Goal: Task Accomplishment & Management: Manage account settings

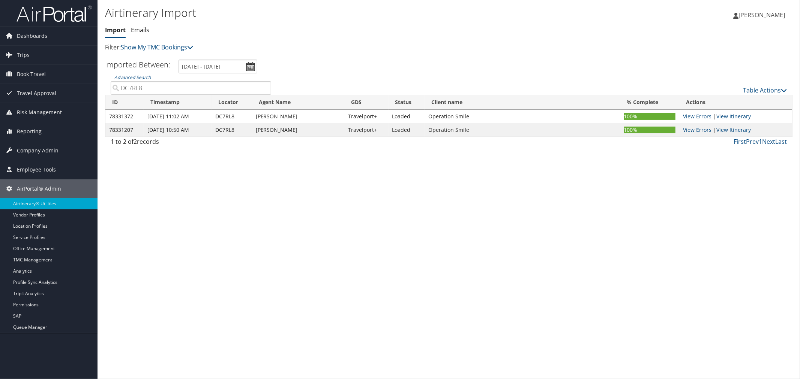
click at [331, 50] on p "Filter: Show My TMC Bookings" at bounding box center [334, 48] width 458 height 10
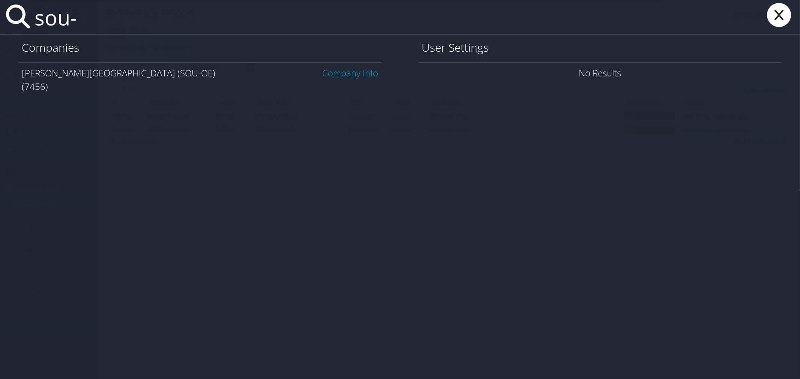
type input "sou-"
click at [324, 69] on link "Company Info" at bounding box center [350, 73] width 56 height 12
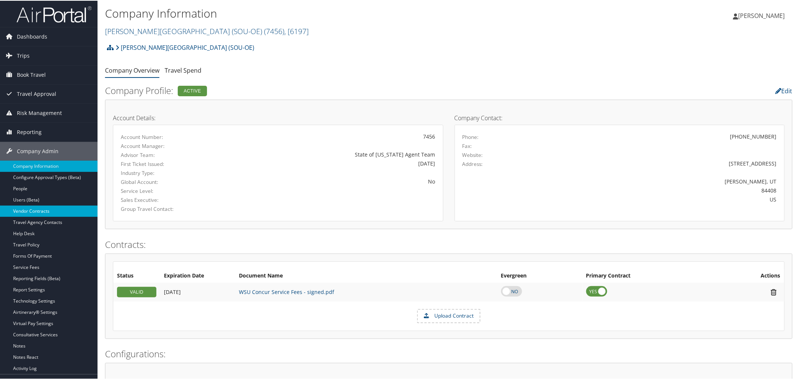
click at [30, 209] on link "Vendor Contracts" at bounding box center [48, 210] width 97 height 11
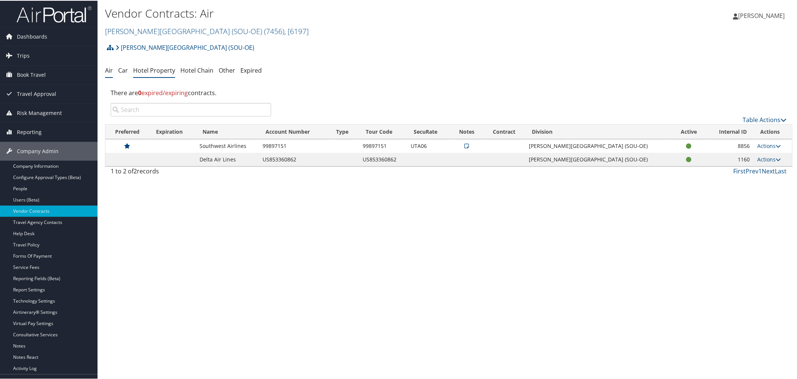
click at [166, 72] on link "Hotel Property" at bounding box center [154, 70] width 42 height 8
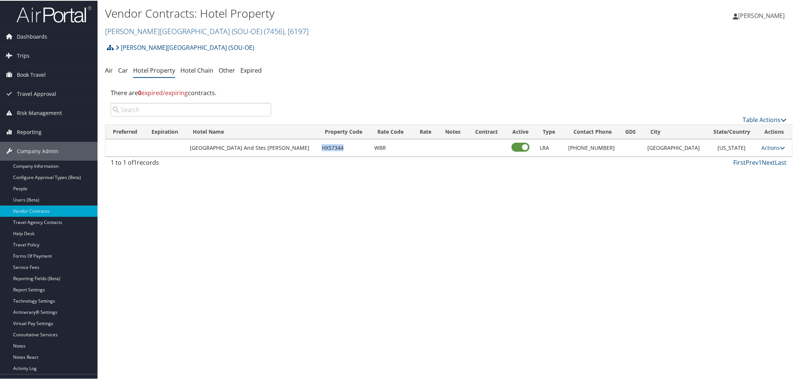
drag, startPoint x: 315, startPoint y: 147, endPoint x: 294, endPoint y: 145, distance: 20.7
click at [318, 145] on td "HX57344" at bounding box center [344, 147] width 53 height 17
copy td "HX57344"
click at [110, 70] on link "Air" at bounding box center [109, 70] width 8 height 8
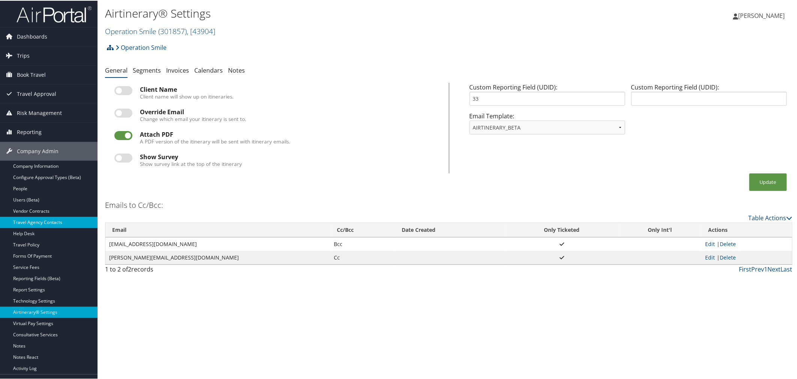
click at [35, 223] on link "Travel Agency Contacts" at bounding box center [48, 221] width 97 height 11
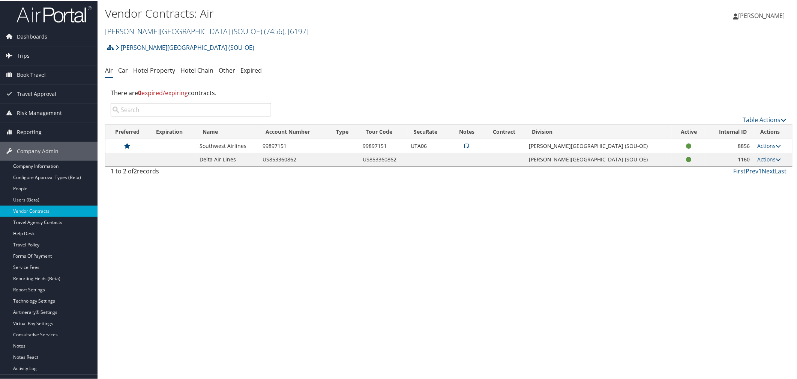
click at [148, 31] on link "Weber State University (SOU-OE) ( 7456 ) , [ 6197 ]" at bounding box center [207, 30] width 204 height 10
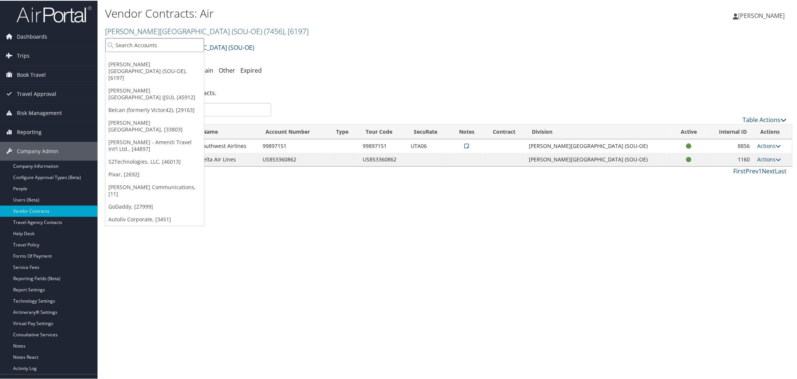
click at [137, 46] on input "search" at bounding box center [154, 44] width 99 height 14
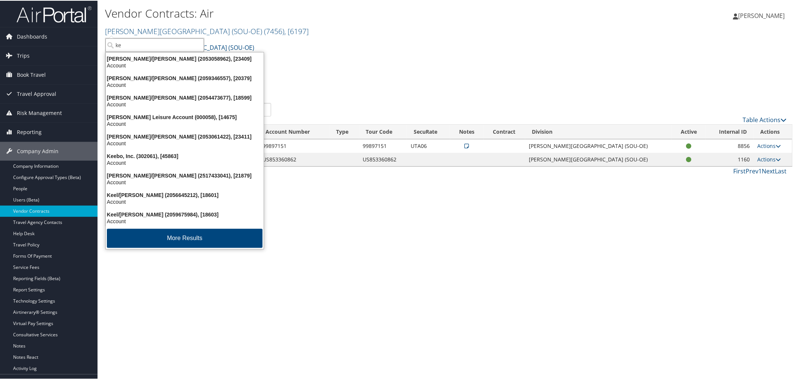
type input "k"
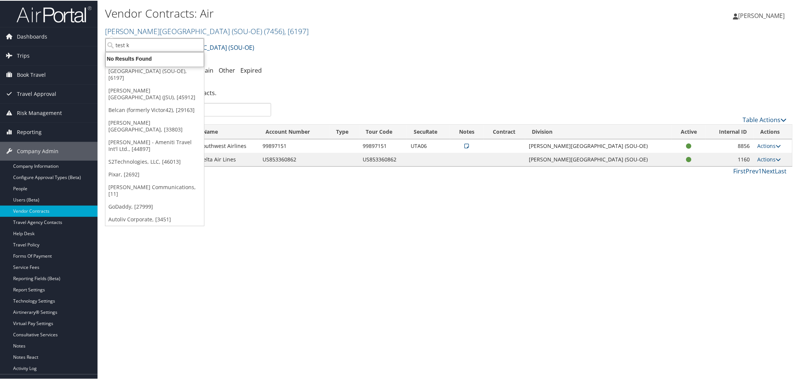
type input "test ky"
click at [141, 57] on div "Test Kyle Account" at bounding box center [154, 58] width 107 height 7
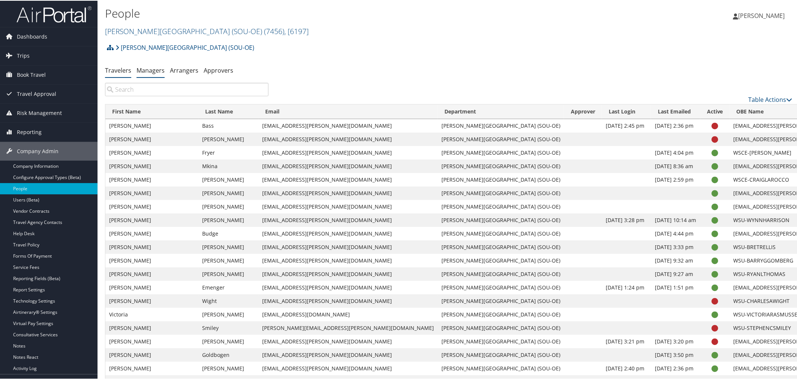
click at [157, 76] on li "Managers" at bounding box center [150, 69] width 28 height 13
click at [147, 72] on link "Managers" at bounding box center [150, 70] width 28 height 8
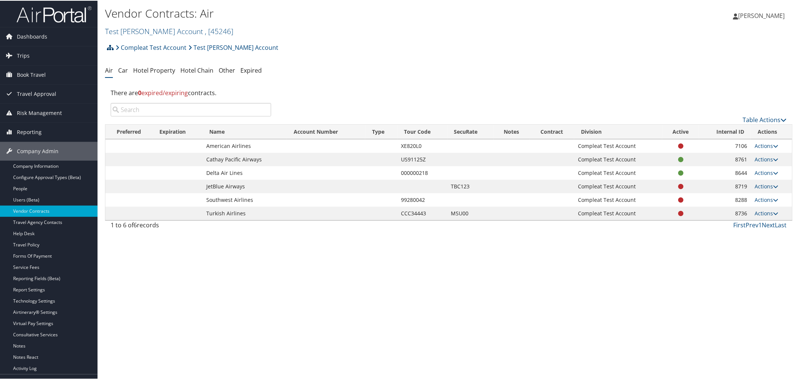
click at [109, 49] on icon at bounding box center [110, 47] width 7 height 6
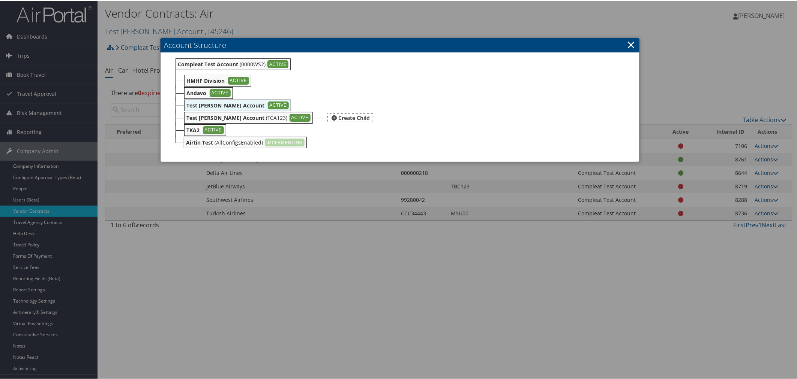
click at [238, 117] on b "Test Casazza Account" at bounding box center [225, 117] width 78 height 7
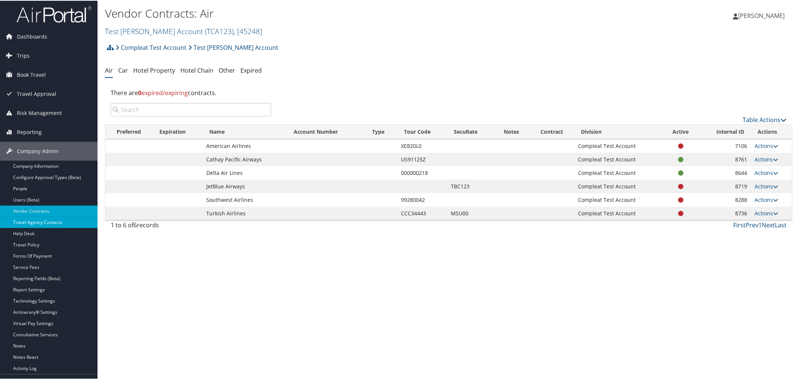
click at [37, 219] on link "Travel Agency Contacts" at bounding box center [48, 221] width 97 height 11
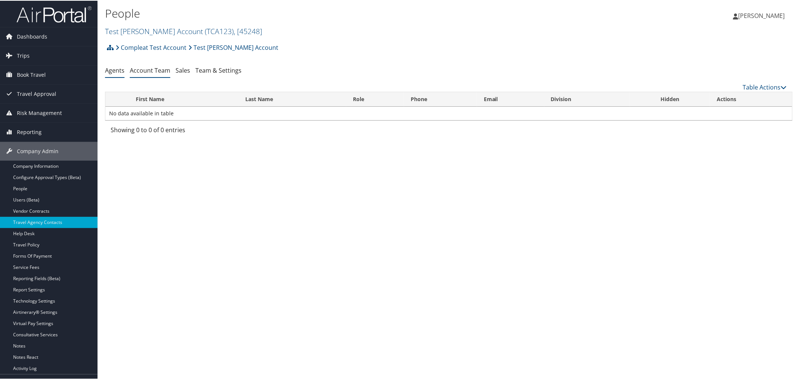
click at [155, 72] on link "Account Team" at bounding box center [150, 70] width 40 height 8
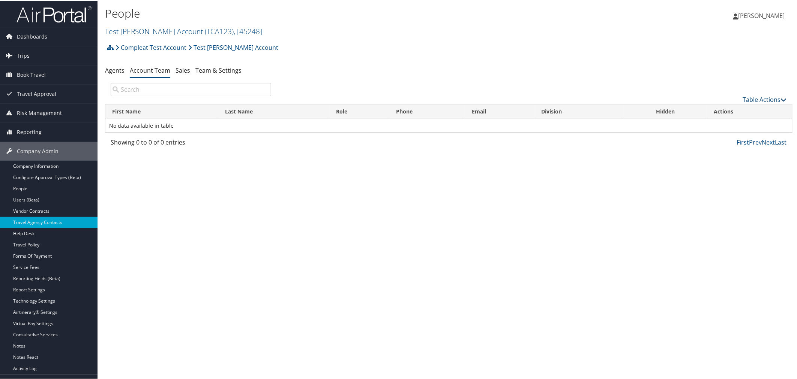
click at [769, 99] on link "Table Actions" at bounding box center [765, 99] width 44 height 8
click at [738, 107] on link "Add Team Member" at bounding box center [740, 110] width 99 height 13
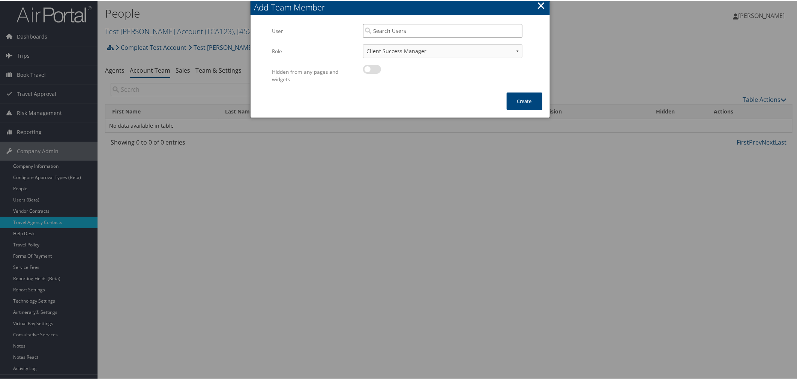
click at [380, 28] on input "search" at bounding box center [442, 30] width 159 height 14
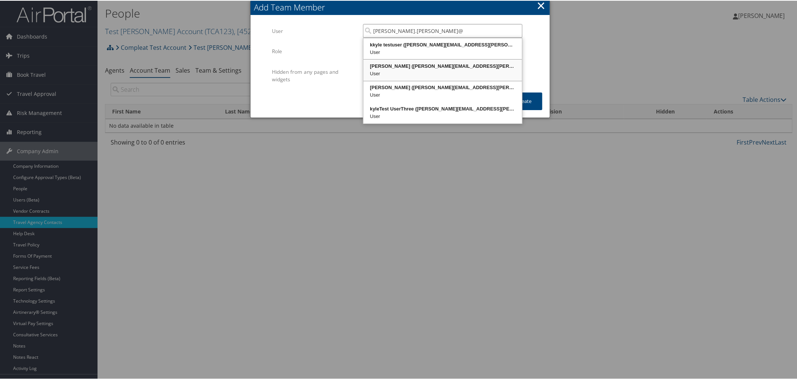
click at [451, 65] on div "Kyle Casaszza (kyle.casazza@cbtravel.com)" at bounding box center [442, 65] width 156 height 7
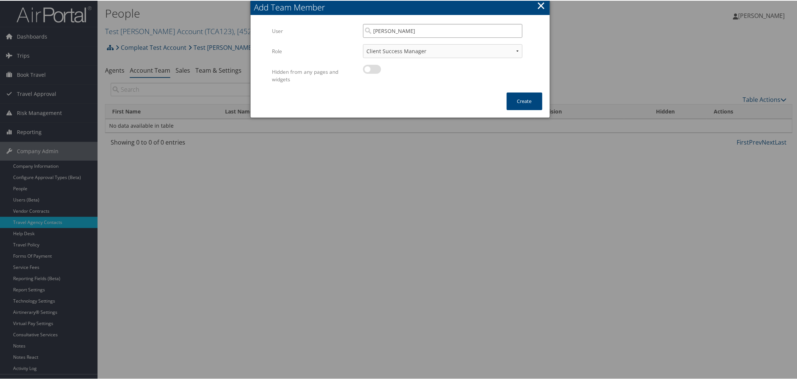
type input "[PERSON_NAME]"
click at [426, 51] on select "Client Success Manager Account Executive Operations Manager" at bounding box center [442, 50] width 159 height 14
click at [516, 102] on button "Create" at bounding box center [525, 101] width 36 height 18
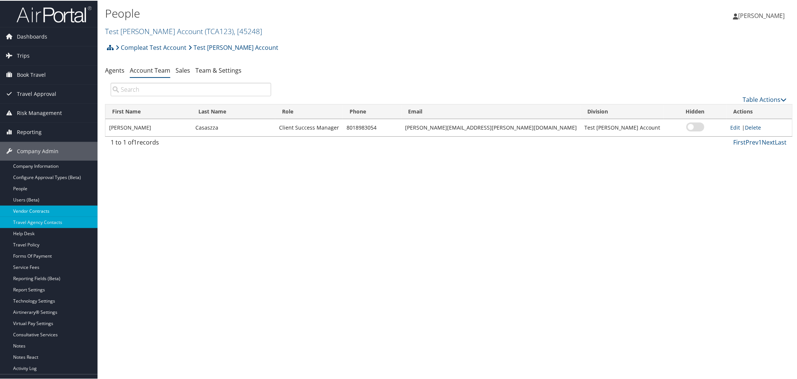
click at [31, 208] on link "Vendor Contracts" at bounding box center [48, 210] width 97 height 11
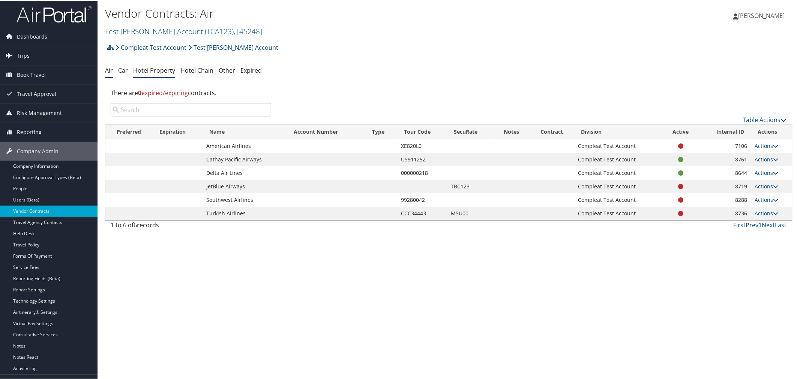
click at [162, 72] on link "Hotel Property" at bounding box center [154, 70] width 42 height 8
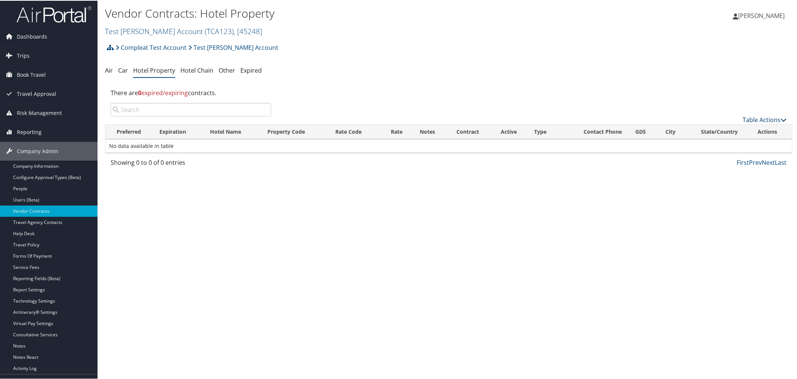
click at [743, 117] on link "Table Actions" at bounding box center [765, 119] width 44 height 8
click at [704, 127] on link "Add New Contract" at bounding box center [740, 130] width 99 height 13
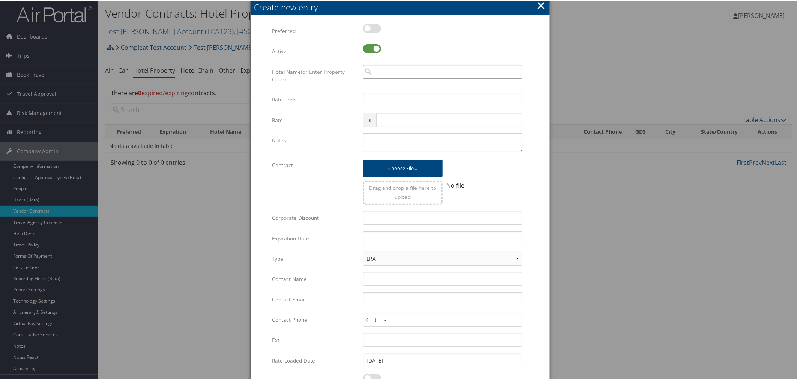
click at [382, 66] on input "search" at bounding box center [442, 71] width 159 height 14
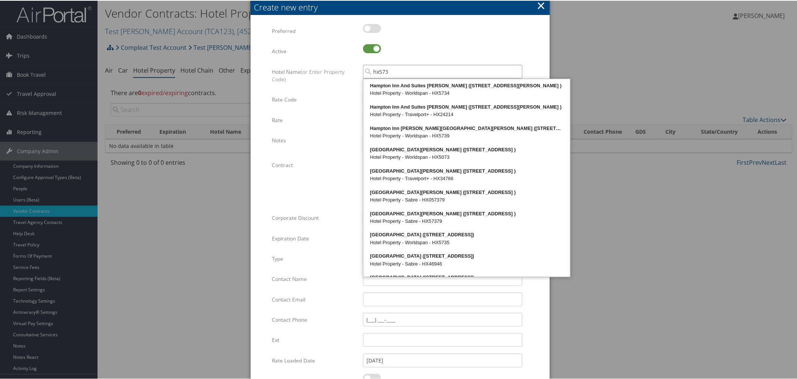
type input "hx573"
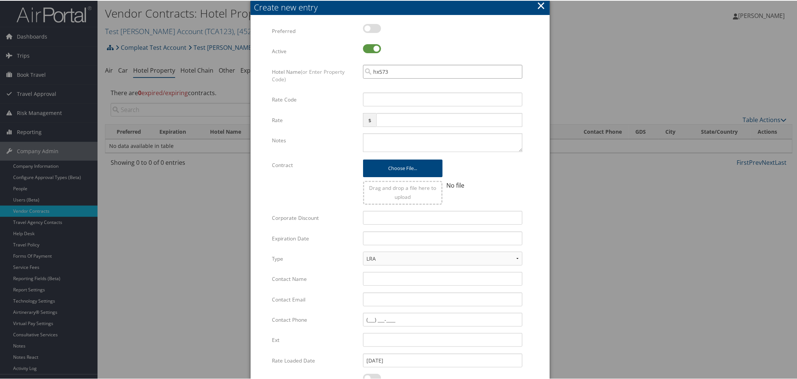
click at [392, 70] on input "hx573" at bounding box center [442, 71] width 159 height 14
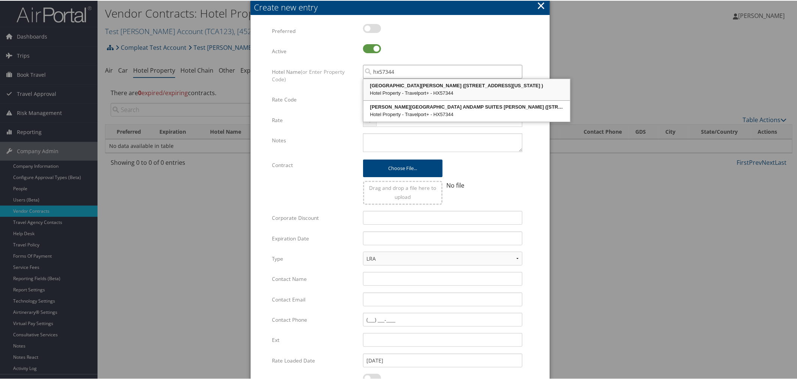
click at [468, 91] on div "Hotel Property - Travelport+ - HX57344" at bounding box center [466, 92] width 204 height 7
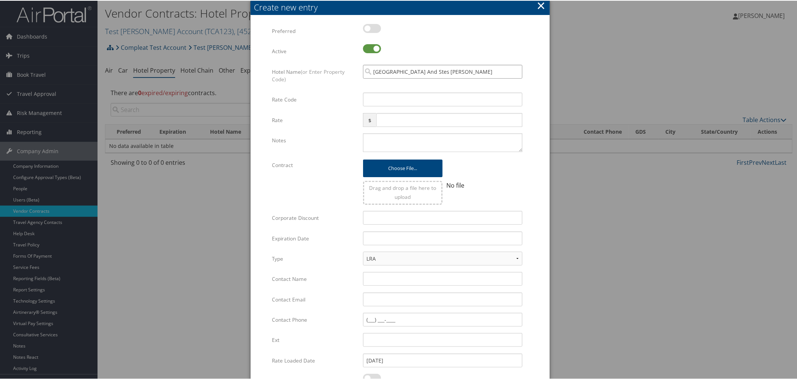
type input "Hampton Inn And Stes Ogden"
click at [379, 239] on input "text" at bounding box center [442, 238] width 159 height 14
click at [414, 326] on td "9" at bounding box center [415, 331] width 10 height 10
type input "10/09/2025"
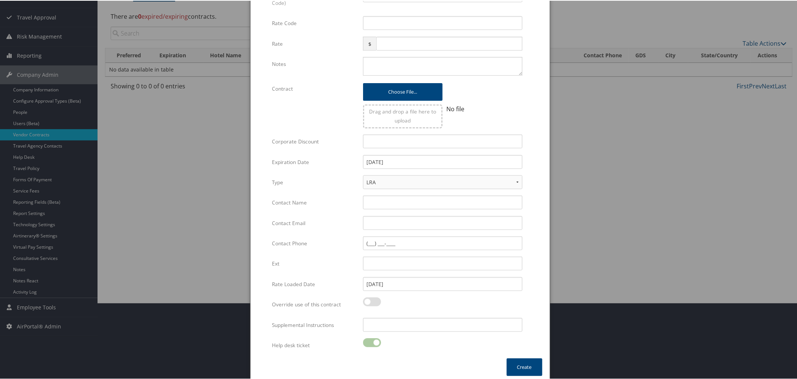
scroll to position [80, 0]
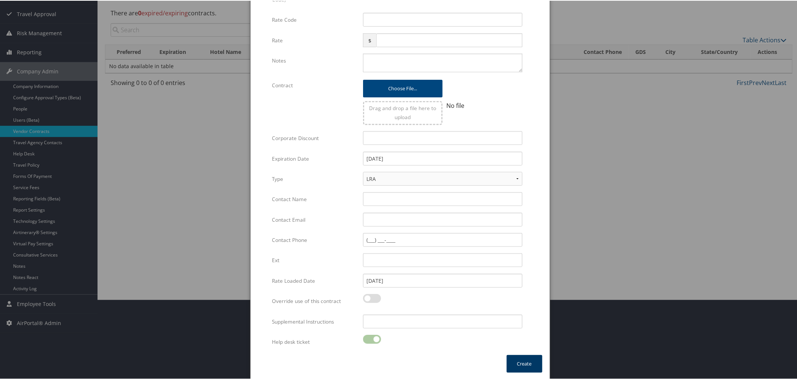
click at [516, 361] on button "Create" at bounding box center [525, 364] width 36 height 18
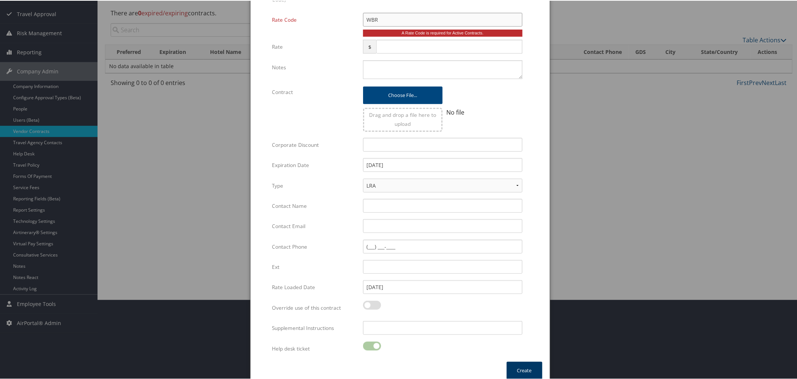
type input "WBR"
click at [521, 367] on button "Create" at bounding box center [525, 370] width 36 height 18
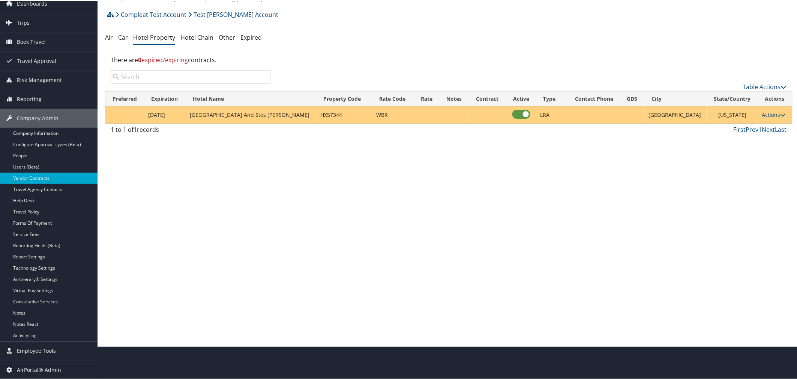
scroll to position [33, 0]
click at [435, 148] on div "Vendor Contracts: Hotel Property Test Casazza Account ( TCA123 ) , [ 45248 ] Te…" at bounding box center [448, 156] width 702 height 379
click at [399, 63] on div "There are 0 expired/expiring contracts." at bounding box center [448, 59] width 687 height 20
drag, startPoint x: 254, startPoint y: 16, endPoint x: 193, endPoint y: 18, distance: 61.1
click at [193, 18] on div "Compleat Test Account Test Casazza Account Account Structure Compleat Test Acco…" at bounding box center [448, 16] width 687 height 20
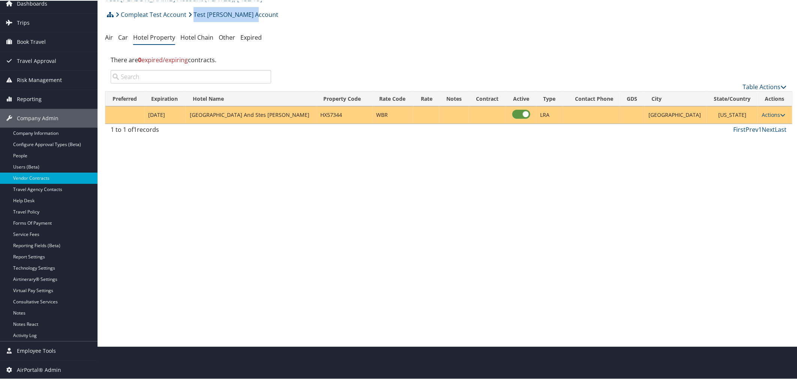
copy link "Test Casazza Account"
drag, startPoint x: 313, startPoint y: 114, endPoint x: 291, endPoint y: 115, distance: 22.2
click at [316, 115] on td "HX57344" at bounding box center [344, 114] width 56 height 17
copy td "HX57344"
click at [773, 85] on link "Table Actions" at bounding box center [765, 86] width 44 height 8
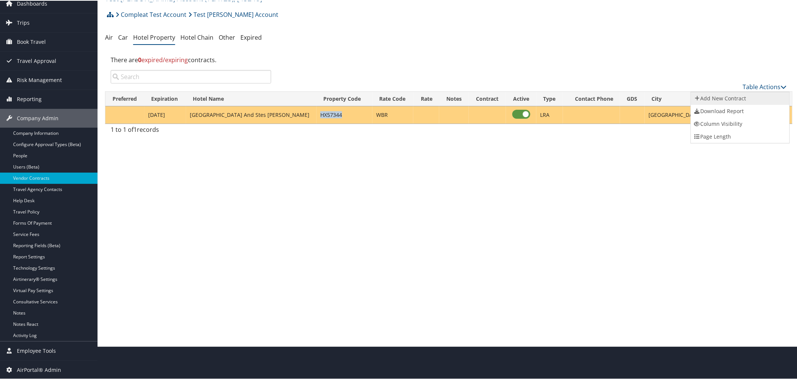
click at [733, 98] on link "Add New Contract" at bounding box center [740, 97] width 99 height 13
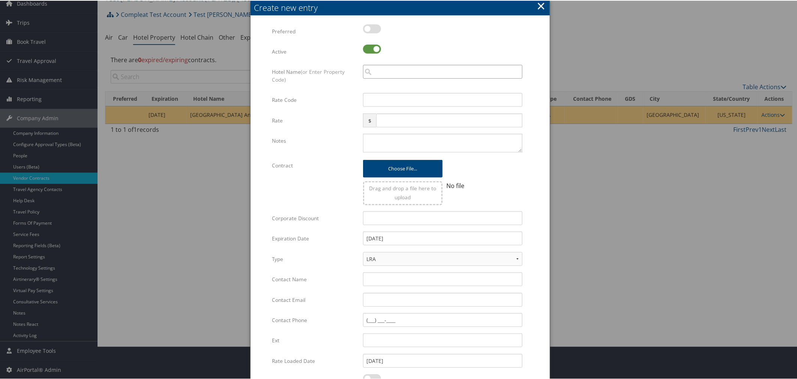
click at [389, 73] on input "search" at bounding box center [442, 71] width 159 height 14
paste input "HX57344"
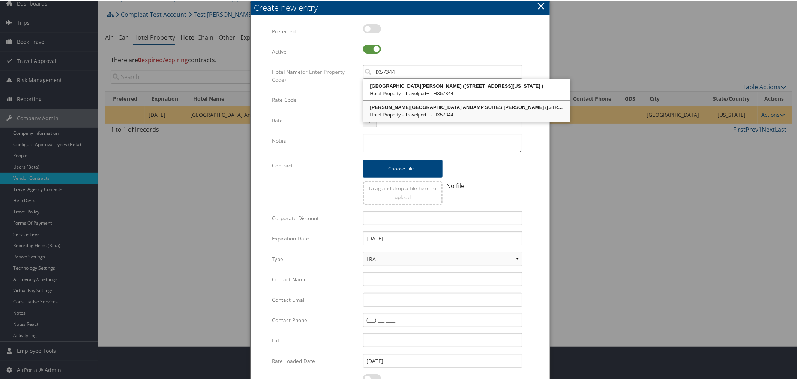
click at [451, 107] on div "HAMPTON INN ANDAMP SUITES OGDEN (2401 Washington Boulevard)" at bounding box center [466, 106] width 204 height 7
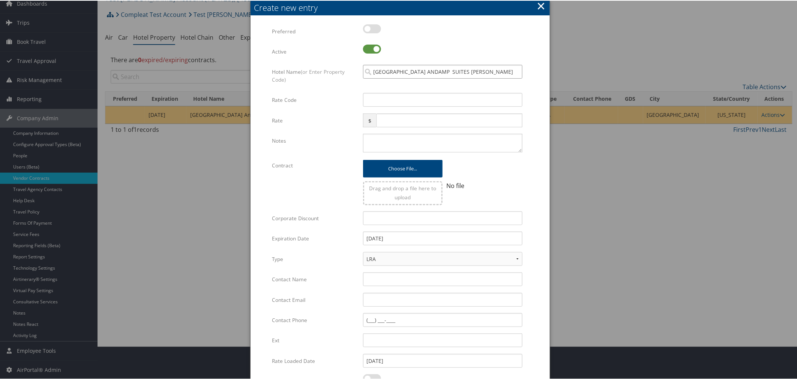
type input "HAMPTON INN ANDAMP SUITES OGDEN"
click at [394, 99] on input "Rate Code" at bounding box center [442, 99] width 159 height 14
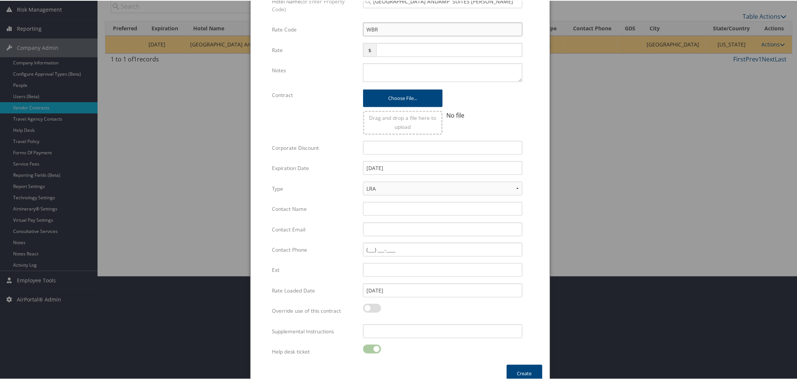
scroll to position [113, 0]
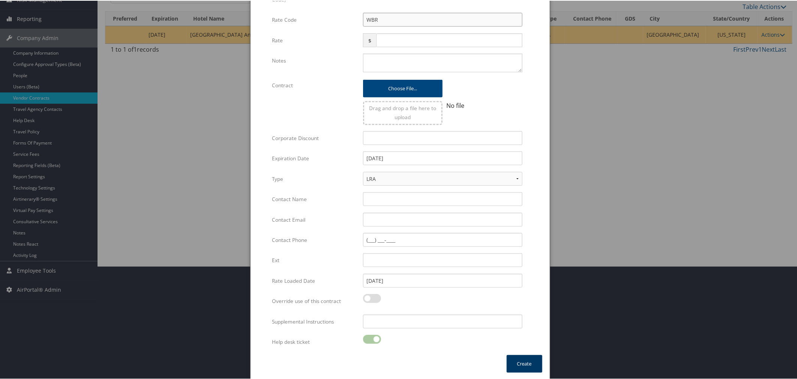
type input "WBR"
click at [518, 359] on button "Create" at bounding box center [525, 364] width 36 height 18
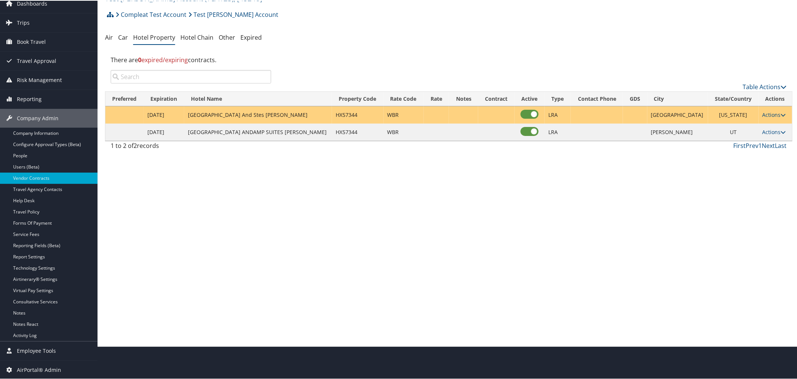
scroll to position [33, 0]
drag, startPoint x: 258, startPoint y: 14, endPoint x: 193, endPoint y: 17, distance: 64.6
click at [193, 17] on div "Compleat Test Account Test Casazza Account Account Structure Compleat Test Acco…" at bounding box center [448, 16] width 687 height 20
copy link "Test Casazza Account"
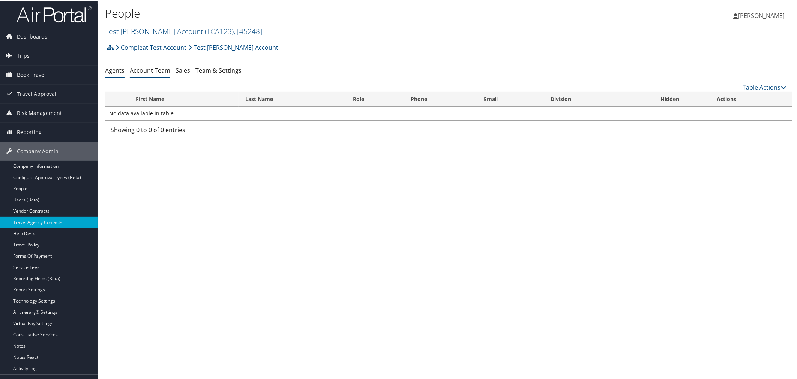
click at [146, 69] on link "Account Team" at bounding box center [150, 70] width 40 height 8
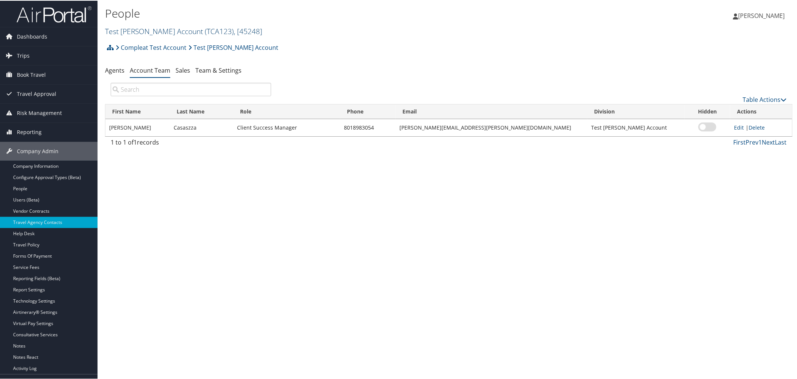
click at [136, 27] on link "Test Casazza Account ( TCA123 ) , [ 45248 ]" at bounding box center [183, 30] width 157 height 10
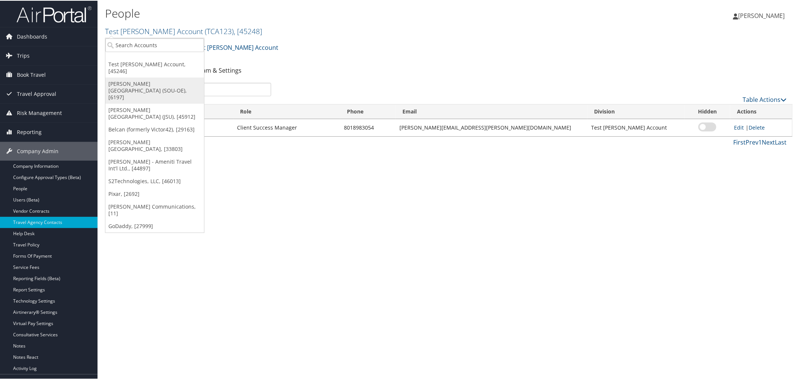
click at [134, 77] on link "[PERSON_NAME][GEOGRAPHIC_DATA] (SOU-OE), [6197]" at bounding box center [154, 90] width 99 height 26
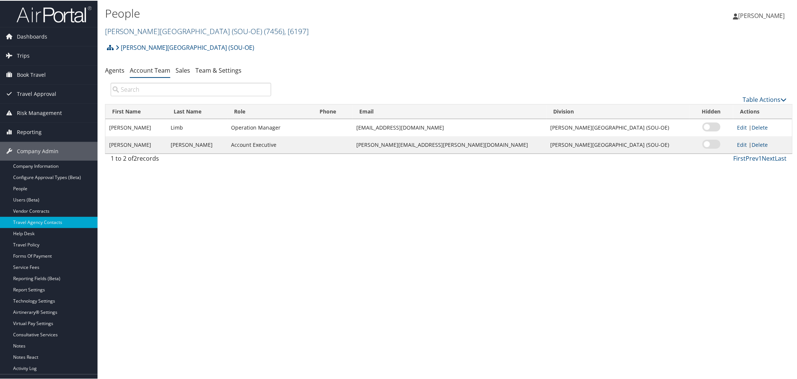
click at [132, 32] on link "Weber State University (SOU-OE) ( 7456 ) , [ 6197 ]" at bounding box center [207, 30] width 204 height 10
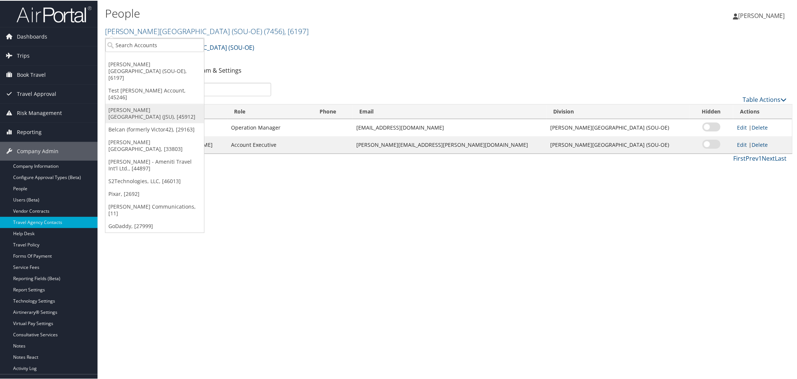
click at [145, 103] on link "[PERSON_NAME][GEOGRAPHIC_DATA] (JSU), [45912]" at bounding box center [154, 112] width 99 height 19
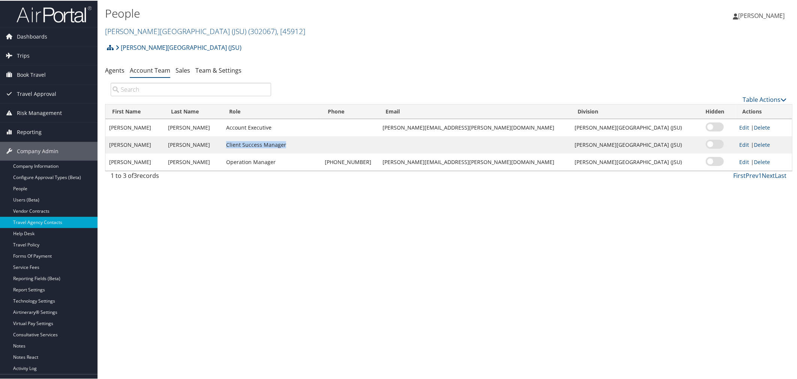
drag, startPoint x: 295, startPoint y: 144, endPoint x: 238, endPoint y: 148, distance: 56.8
click at [237, 147] on td "Client Success Manager" at bounding box center [271, 144] width 99 height 17
drag, startPoint x: 285, startPoint y: 126, endPoint x: 238, endPoint y: 127, distance: 47.3
click at [238, 127] on td "Account Executive" at bounding box center [271, 126] width 99 height 17
drag, startPoint x: 297, startPoint y: 144, endPoint x: 238, endPoint y: 148, distance: 58.6
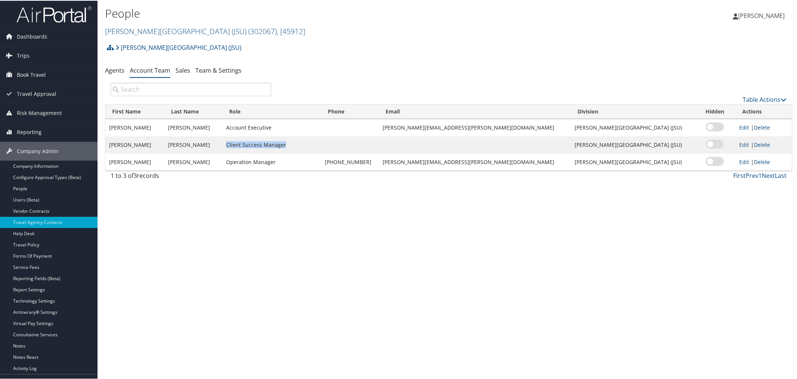
click at [238, 148] on td "Client Success Manager" at bounding box center [271, 144] width 99 height 17
drag, startPoint x: 287, startPoint y: 127, endPoint x: 238, endPoint y: 128, distance: 48.8
click at [238, 128] on td "Account Executive" at bounding box center [271, 126] width 99 height 17
click at [133, 32] on link "[PERSON_NAME][GEOGRAPHIC_DATA] (JSU) ( 302067 ) , [ 45912 ]" at bounding box center [205, 30] width 200 height 10
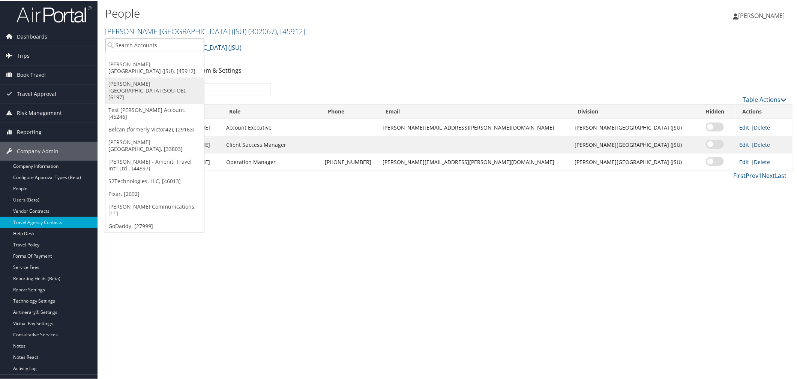
click at [136, 79] on link "[PERSON_NAME][GEOGRAPHIC_DATA] (SOU-OE), [6197]" at bounding box center [154, 90] width 99 height 26
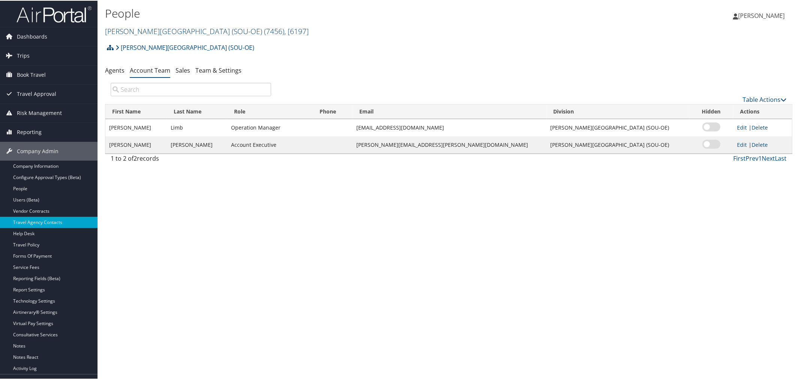
click at [187, 29] on link "[PERSON_NAME][GEOGRAPHIC_DATA] (SOU-OE) ( 7456 ) , [ 6197 ]" at bounding box center [207, 30] width 204 height 10
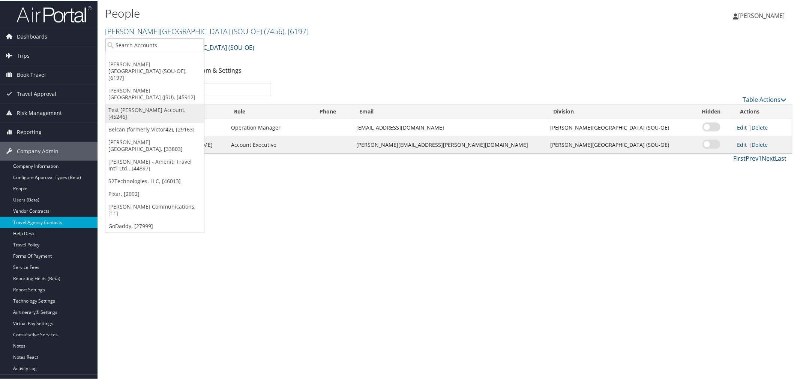
click at [150, 103] on link "Test [PERSON_NAME] Account, [45246]" at bounding box center [154, 112] width 99 height 19
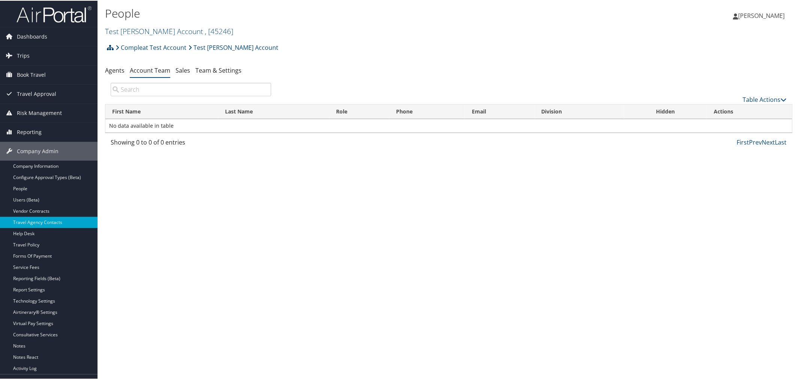
click at [113, 47] on icon at bounding box center [110, 47] width 7 height 6
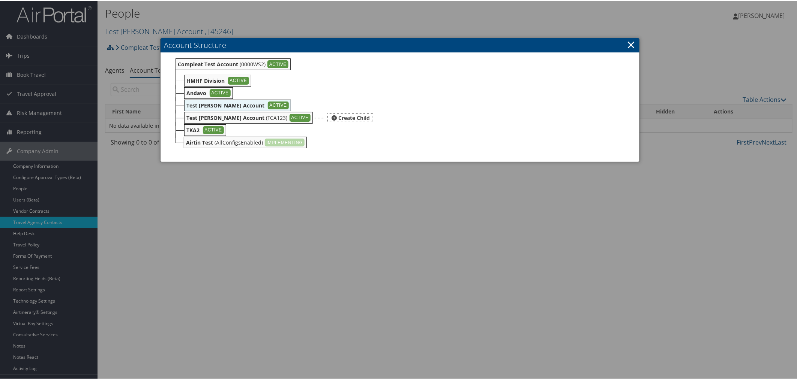
click at [207, 114] on b "Test [PERSON_NAME] Account" at bounding box center [225, 117] width 78 height 7
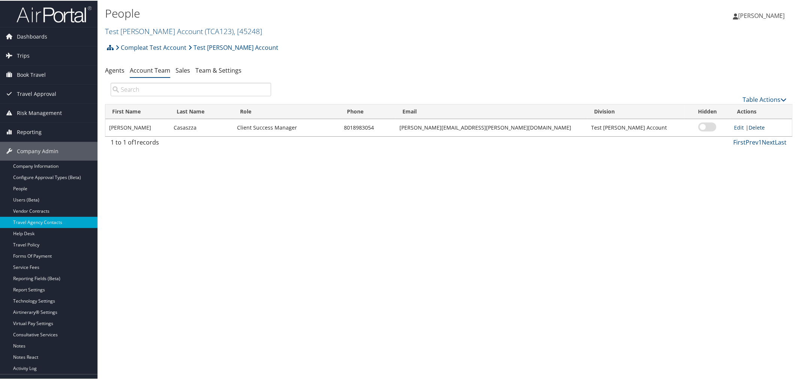
click at [748, 125] on link "Delete" at bounding box center [756, 126] width 16 height 7
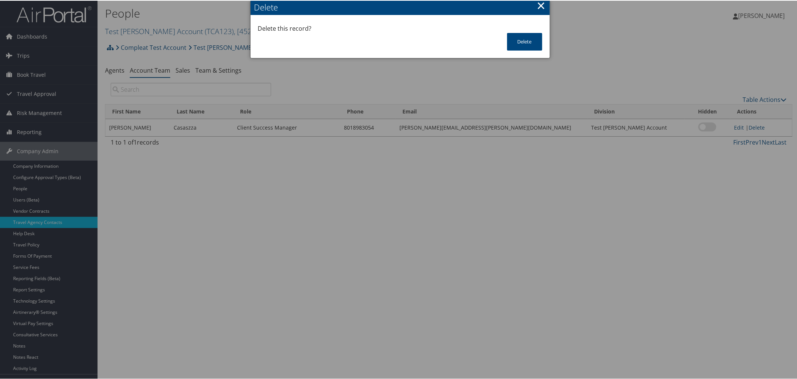
click at [538, 6] on button "×" at bounding box center [541, 4] width 9 height 15
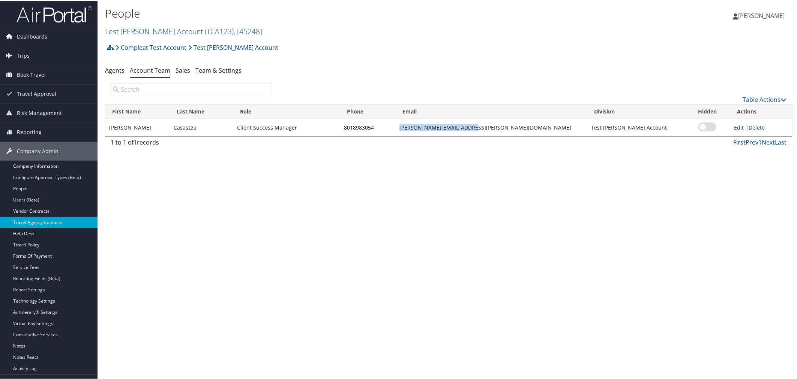
drag, startPoint x: 498, startPoint y: 127, endPoint x: 427, endPoint y: 131, distance: 70.3
click at [427, 131] on td "kyle.casazza@cbtravel.com" at bounding box center [492, 126] width 192 height 17
copy td "kyle.casazza@cbtravel.com"
click at [748, 128] on link "Delete" at bounding box center [756, 126] width 16 height 7
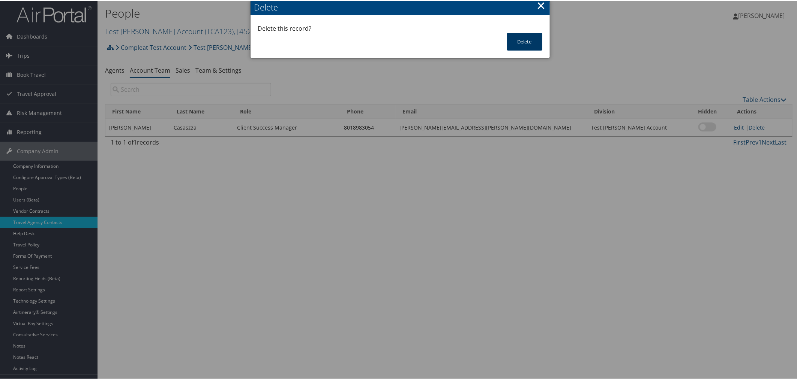
click at [527, 41] on button "Delete" at bounding box center [524, 41] width 35 height 18
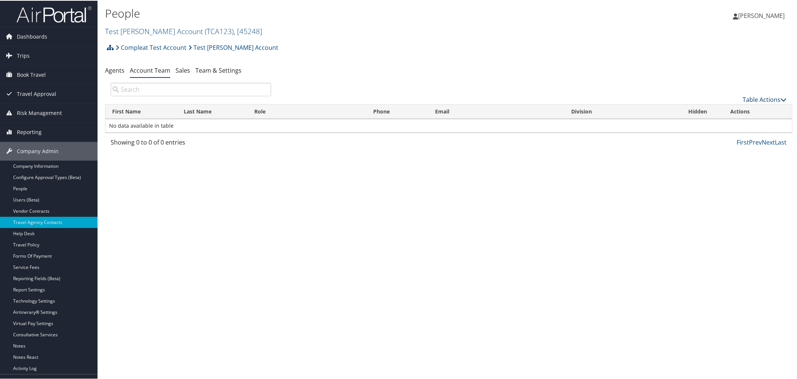
click at [755, 97] on link "Table Actions" at bounding box center [765, 99] width 44 height 8
click at [725, 108] on link "Add Team Member" at bounding box center [740, 110] width 99 height 13
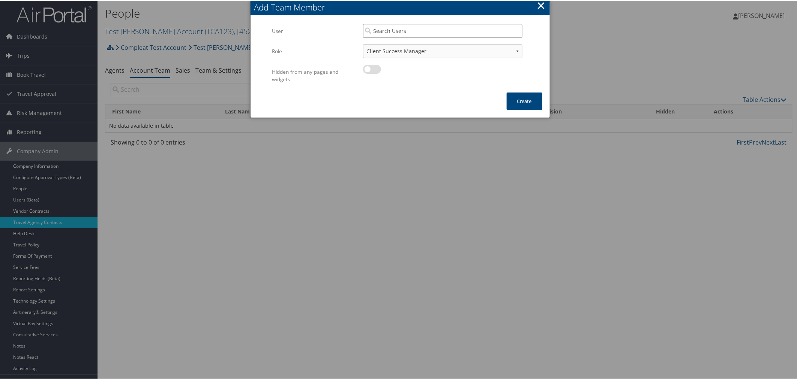
click at [382, 27] on input "search" at bounding box center [442, 30] width 159 height 14
paste input "kyle.casazza@cbtravel.com"
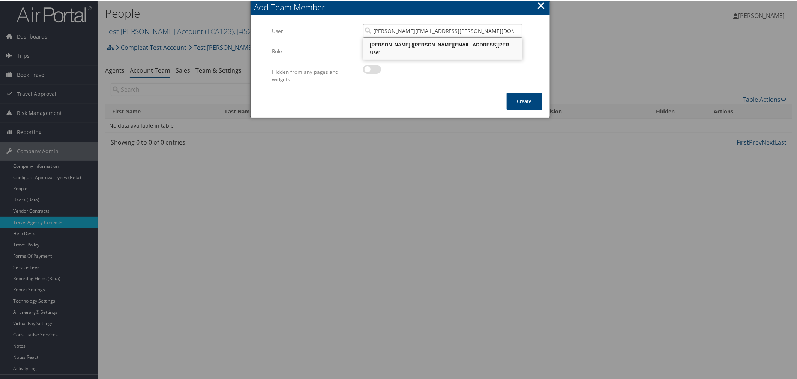
click at [382, 51] on div "User" at bounding box center [442, 51] width 156 height 7
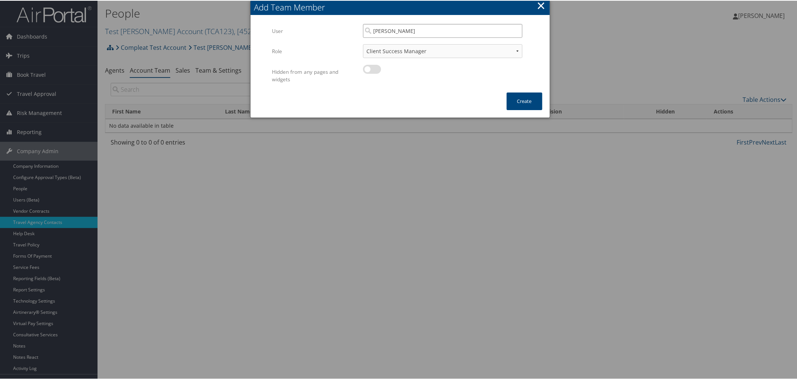
type input "[PERSON_NAME]"
click at [384, 51] on select "Client Success Manager Account Executive Operations Manager" at bounding box center [442, 50] width 159 height 14
select select "AE"
click at [363, 43] on select "Client Success Manager Account Executive Operations Manager" at bounding box center [442, 50] width 159 height 14
click at [519, 102] on button "Create" at bounding box center [525, 101] width 36 height 18
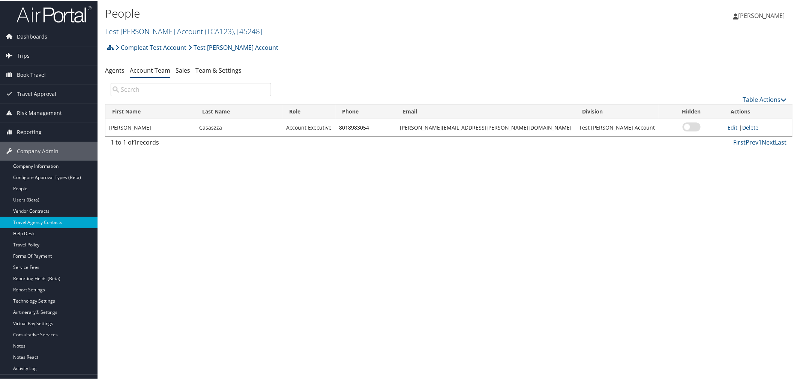
click at [742, 126] on link "Delete" at bounding box center [750, 126] width 16 height 7
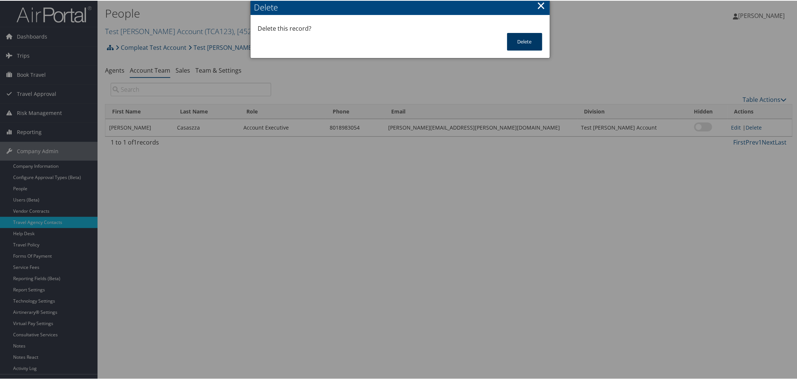
click at [522, 40] on button "Delete" at bounding box center [524, 41] width 35 height 18
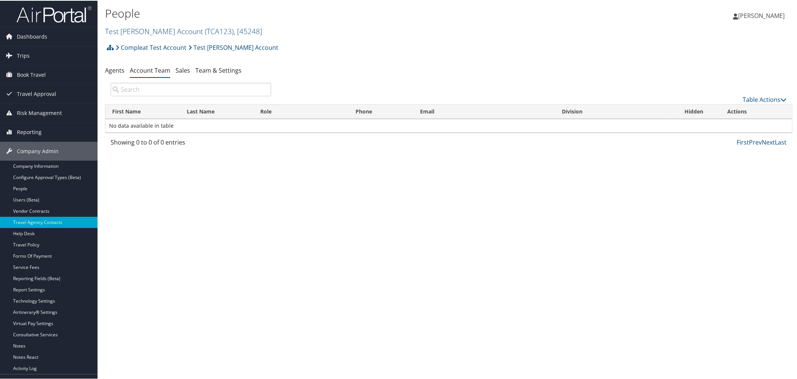
click at [286, 49] on div "Compleat Test Account Test Casazza Account Account Structure Compleat Test Acco…" at bounding box center [448, 49] width 687 height 20
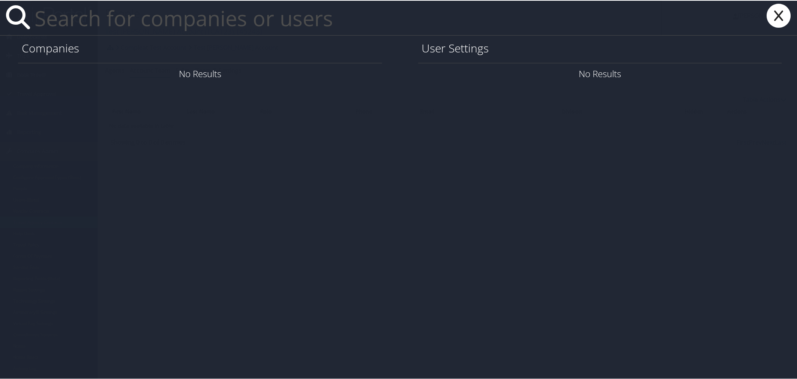
paste input "[PERSON_NAME][EMAIL_ADDRESS][PERSON_NAME][DOMAIN_NAME]"
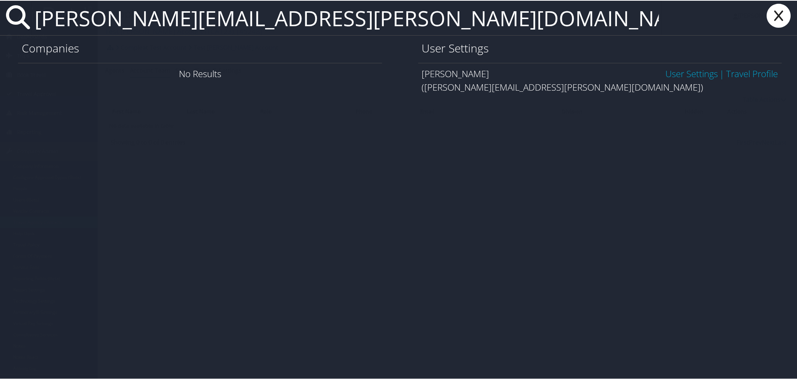
type input "[PERSON_NAME][EMAIL_ADDRESS][PERSON_NAME][DOMAIN_NAME]"
click at [691, 68] on link "User Settings" at bounding box center [691, 73] width 52 height 12
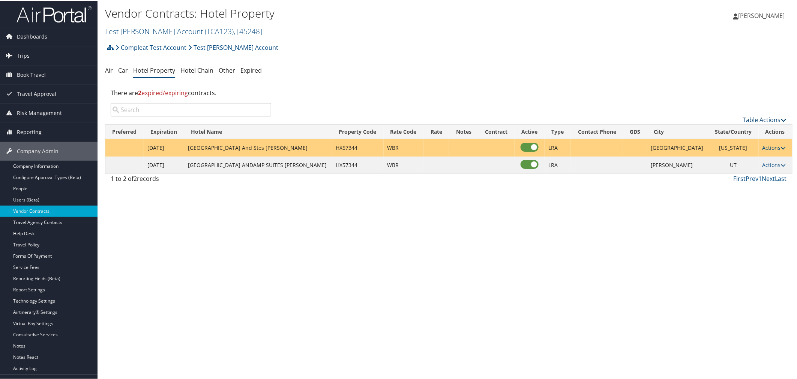
click at [748, 120] on link "Table Actions" at bounding box center [765, 119] width 44 height 8
click at [711, 130] on link "Add New Contract" at bounding box center [740, 130] width 99 height 13
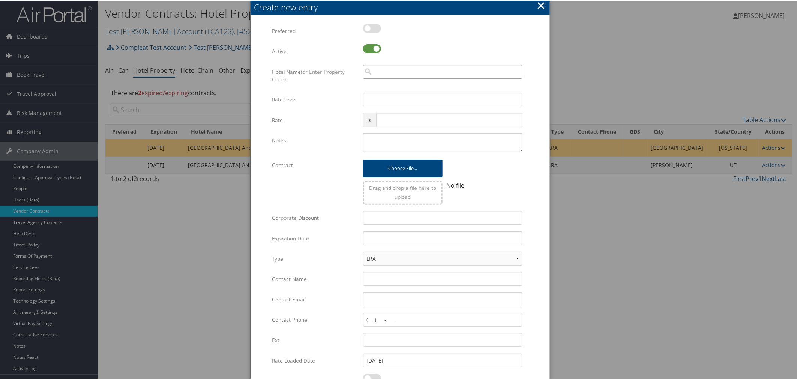
click at [410, 70] on input "search" at bounding box center [442, 71] width 159 height 14
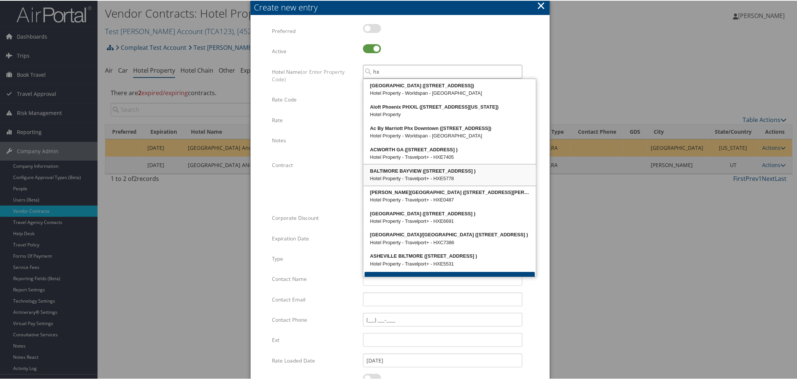
click at [447, 181] on div "Hotel Property - Travelport+ - HXE5778" at bounding box center [449, 177] width 170 height 7
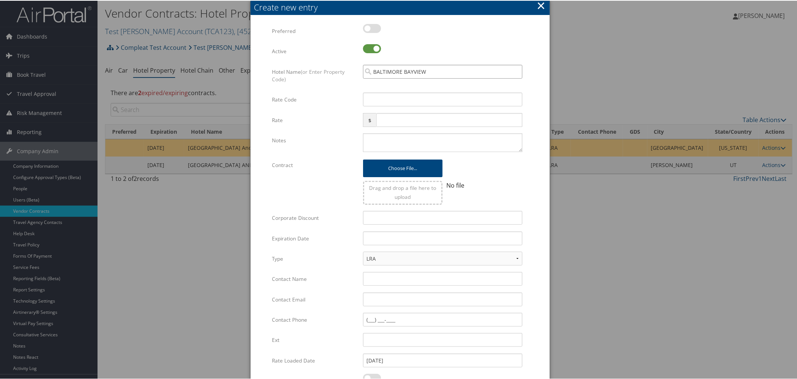
type input "BALTIMORE BAYVIEW"
click at [388, 100] on input "Rate Code" at bounding box center [442, 99] width 159 height 14
type input "b"
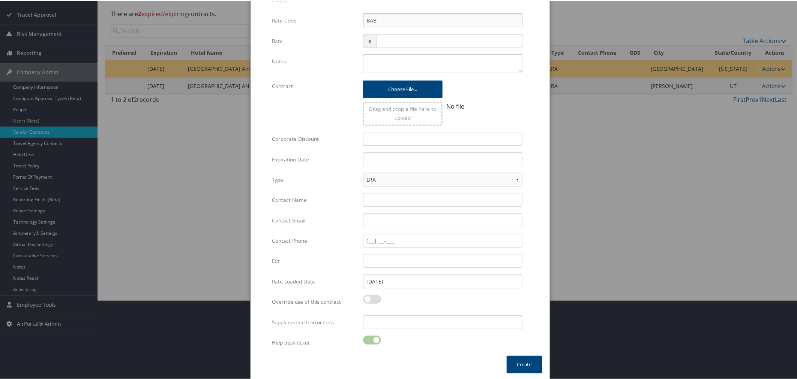
scroll to position [80, 0]
type input "BAB"
click at [384, 159] on input "text" at bounding box center [442, 158] width 159 height 14
click at [415, 249] on td "9" at bounding box center [415, 251] width 10 height 10
type input "[DATE]"
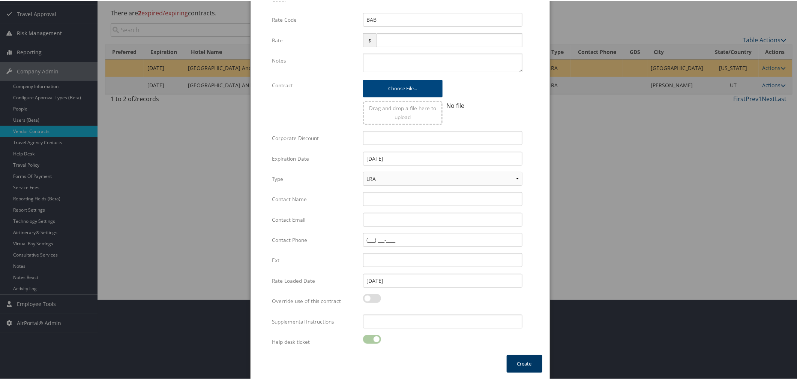
click at [522, 360] on button "Create" at bounding box center [525, 364] width 36 height 18
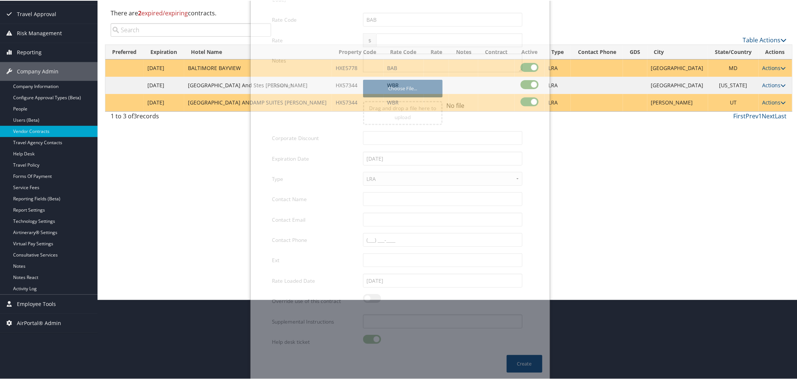
scroll to position [33, 0]
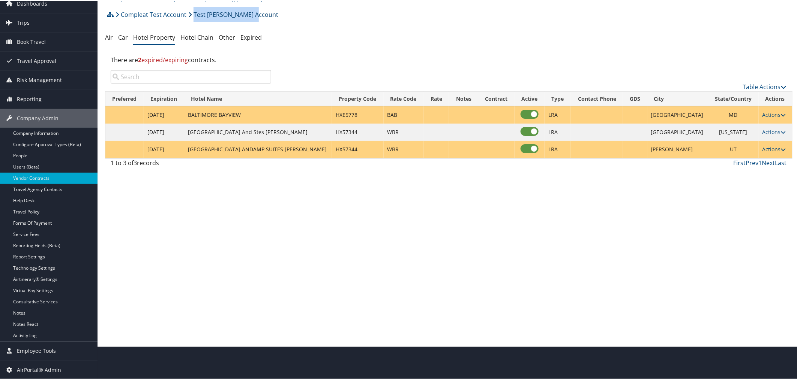
drag, startPoint x: 256, startPoint y: 15, endPoint x: 192, endPoint y: 13, distance: 63.4
click at [192, 13] on div "Compleat Test Account Test Casazza Account Account Structure Compleat Test Acco…" at bounding box center [448, 16] width 687 height 20
copy link "Test [PERSON_NAME] Account"
click at [772, 112] on link "Actions" at bounding box center [774, 114] width 24 height 7
click at [768, 124] on link "Edit" at bounding box center [771, 125] width 29 height 13
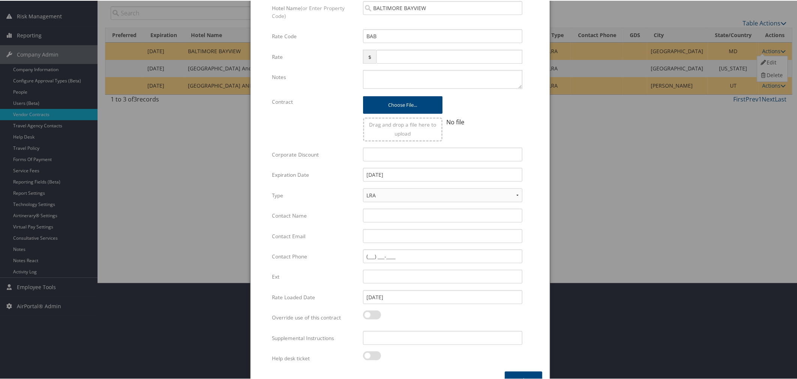
scroll to position [113, 0]
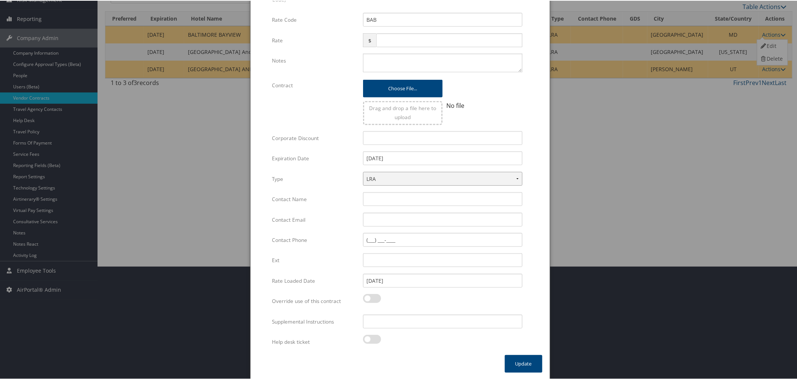
click at [388, 177] on select "LRA NLRA" at bounding box center [442, 178] width 159 height 14
select select "NLRA"
click at [363, 171] on select "LRA NLRA" at bounding box center [442, 178] width 159 height 14
click at [373, 339] on label at bounding box center [372, 338] width 18 height 9
click at [372, 339] on input "checkbox" at bounding box center [369, 340] width 5 height 5
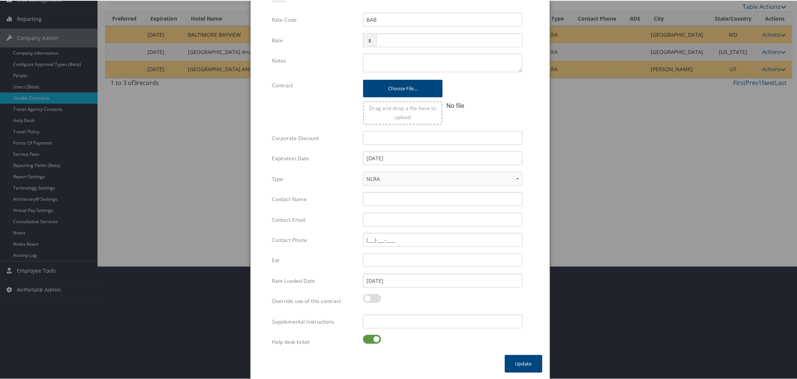
click at [369, 339] on label at bounding box center [372, 338] width 18 height 9
click at [369, 339] on input "checkbox" at bounding box center [369, 340] width 5 height 5
checkbox input "false"
click at [384, 175] on select "LRA NLRA" at bounding box center [442, 178] width 159 height 14
select select "LRA"
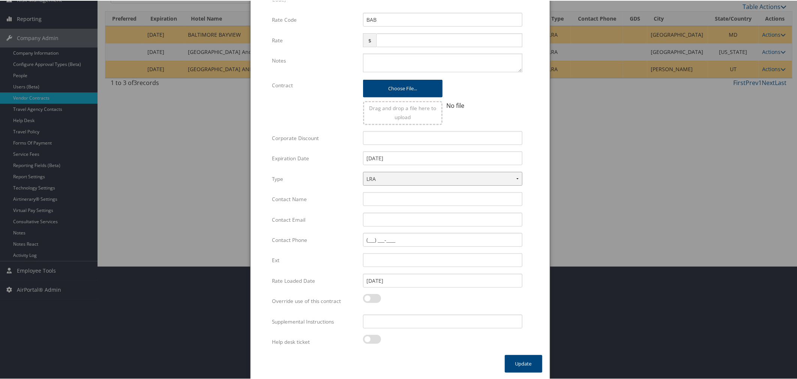
click at [363, 171] on select "LRA NLRA" at bounding box center [442, 178] width 159 height 14
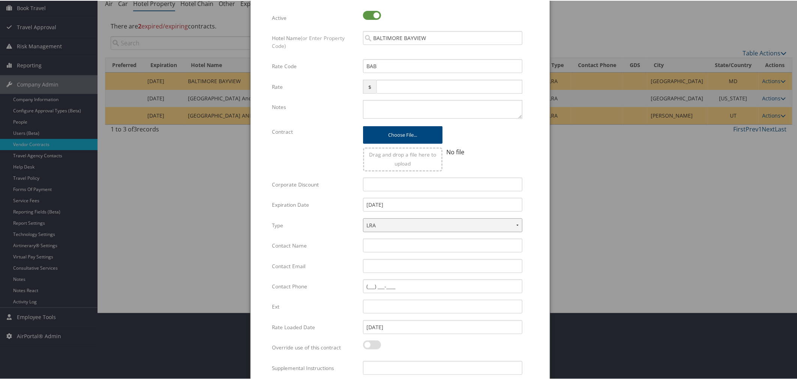
scroll to position [0, 0]
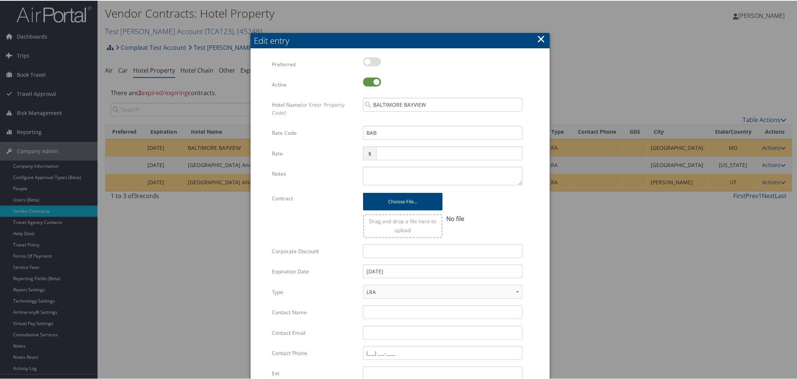
click at [540, 37] on button "×" at bounding box center [541, 38] width 9 height 15
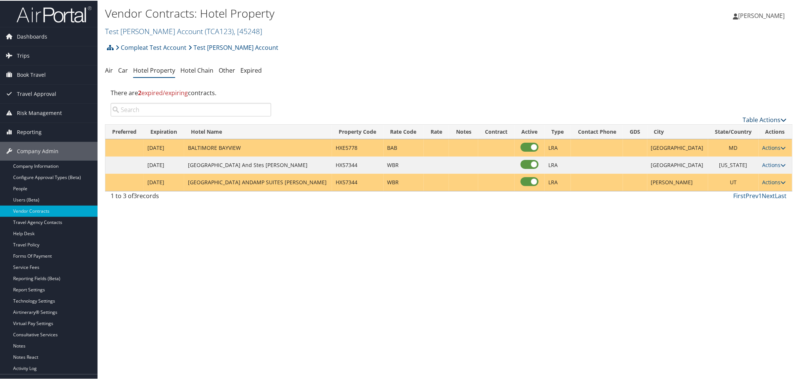
click at [743, 118] on link "Table Actions" at bounding box center [765, 119] width 44 height 8
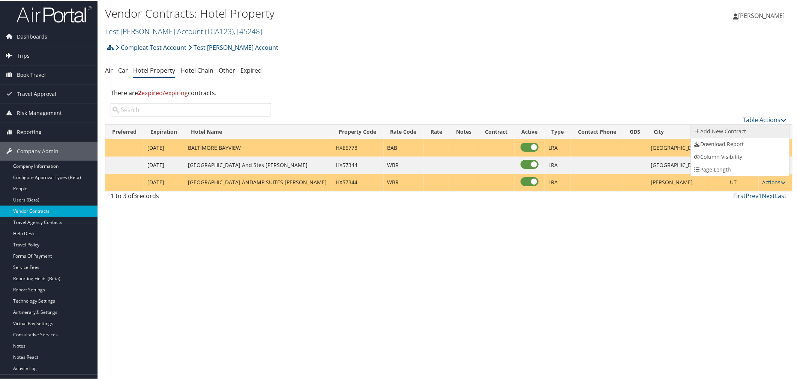
click at [725, 126] on link "Add New Contract" at bounding box center [740, 130] width 99 height 13
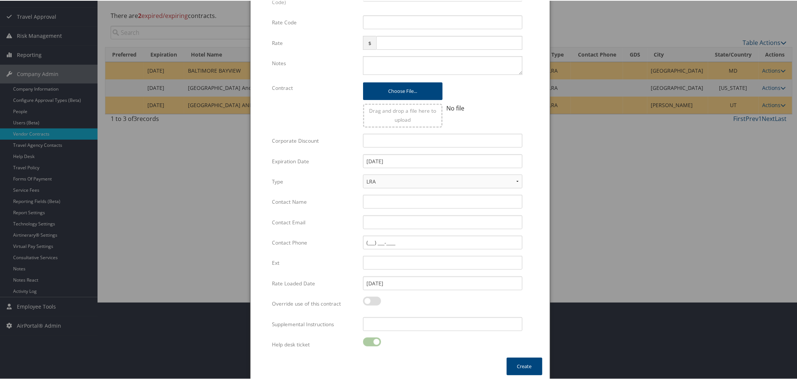
scroll to position [80, 0]
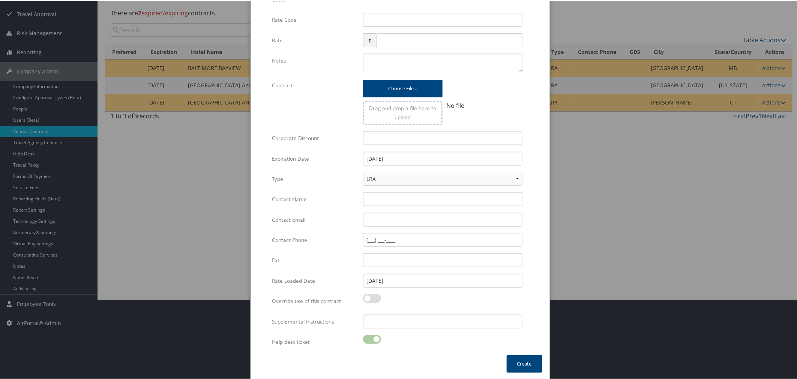
click at [369, 338] on div at bounding box center [442, 342] width 159 height 17
click at [368, 338] on div at bounding box center [442, 342] width 159 height 17
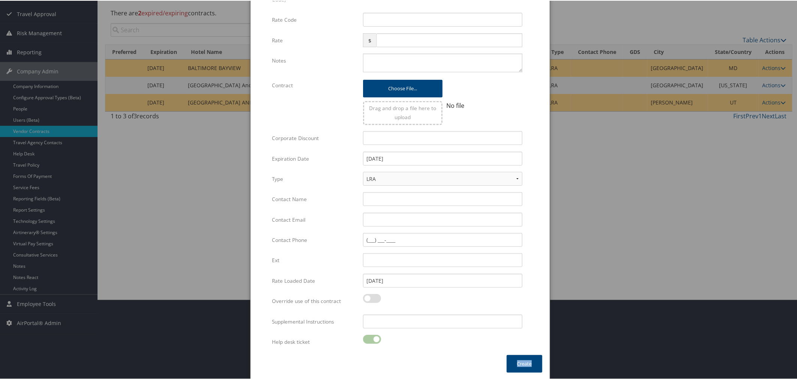
click at [368, 338] on div at bounding box center [442, 342] width 159 height 17
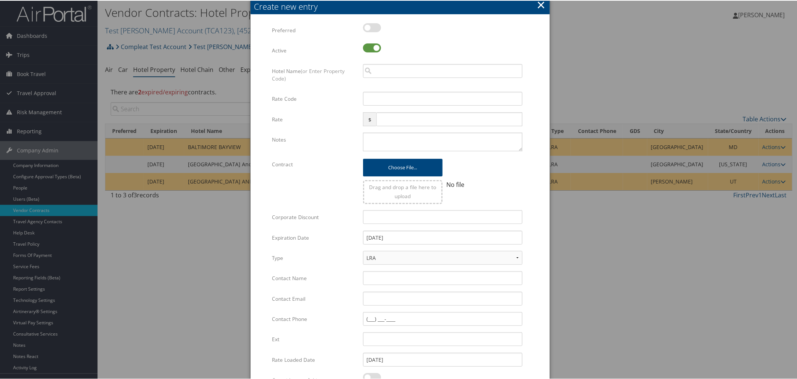
scroll to position [0, 0]
click at [538, 5] on button "×" at bounding box center [541, 4] width 9 height 15
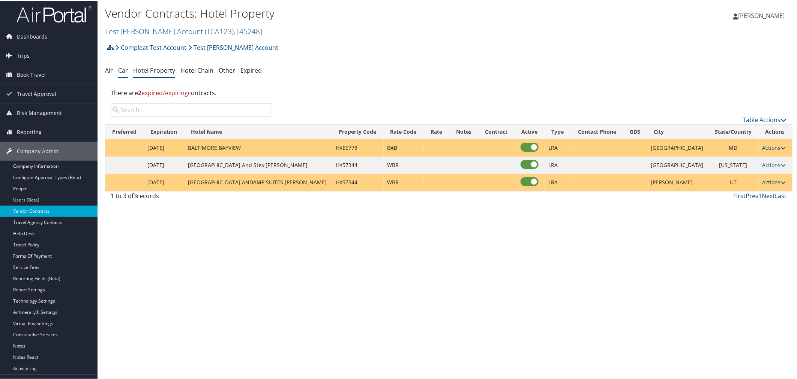
click at [121, 72] on link "Car" at bounding box center [123, 70] width 10 height 8
click at [27, 32] on span "Dashboards" at bounding box center [32, 36] width 30 height 19
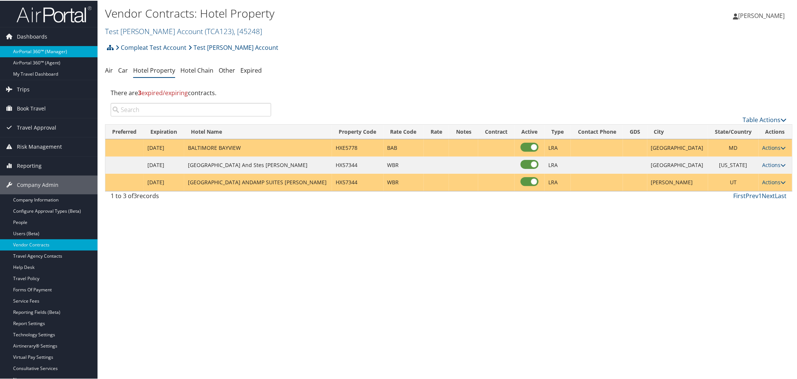
drag, startPoint x: 42, startPoint y: 51, endPoint x: 47, endPoint y: 49, distance: 5.5
click at [42, 51] on link "AirPortal 360™ (Manager)" at bounding box center [48, 50] width 97 height 11
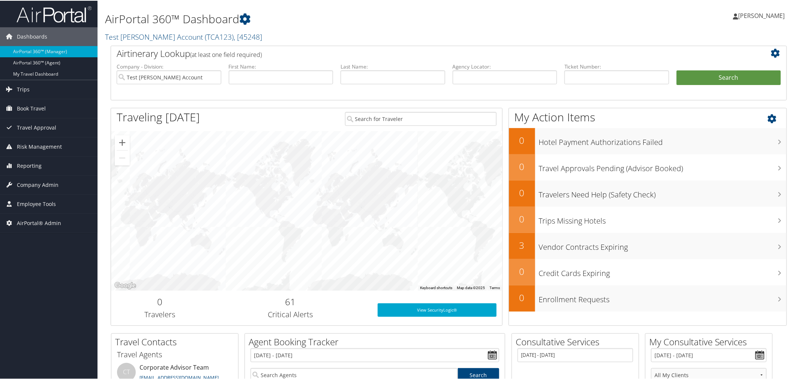
click at [768, 113] on icon at bounding box center [779, 116] width 22 height 13
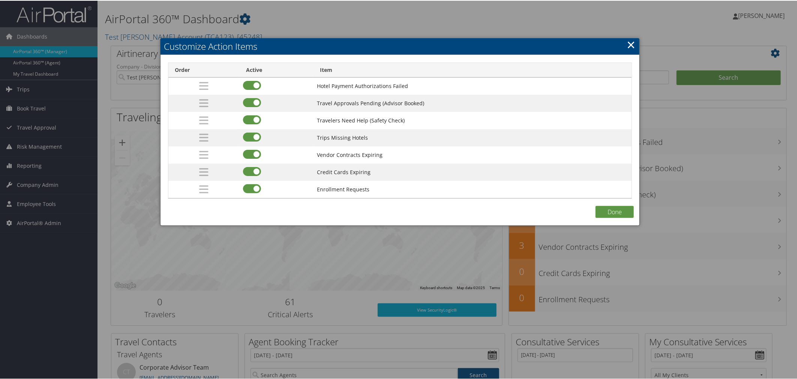
click at [448, 21] on div at bounding box center [400, 189] width 800 height 379
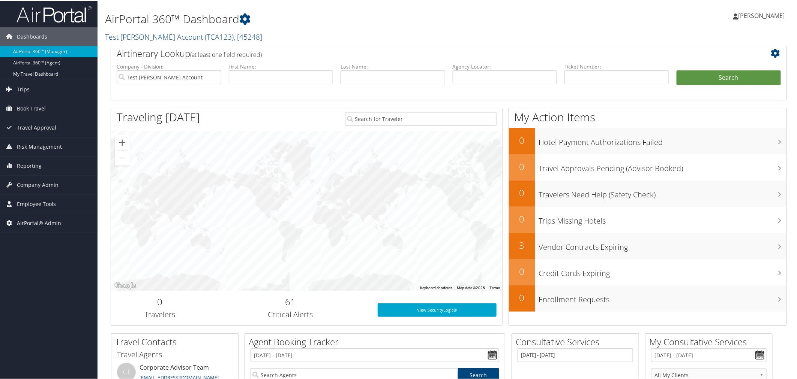
click at [754, 15] on span "[PERSON_NAME]" at bounding box center [761, 15] width 46 height 8
drag, startPoint x: 654, startPoint y: 30, endPoint x: 651, endPoint y: 56, distance: 26.4
click at [654, 29] on div "[PERSON_NAME] [PERSON_NAME] My Settings Travel Agency Contacts Log Consulting T…" at bounding box center [666, 18] width 267 height 29
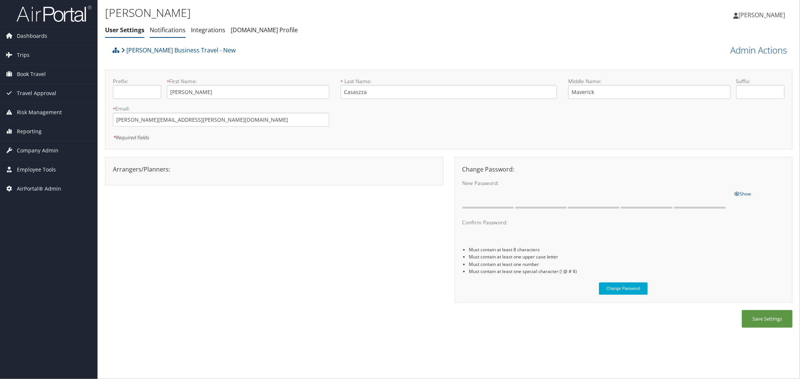
click at [175, 28] on link "Notifications" at bounding box center [168, 30] width 36 height 8
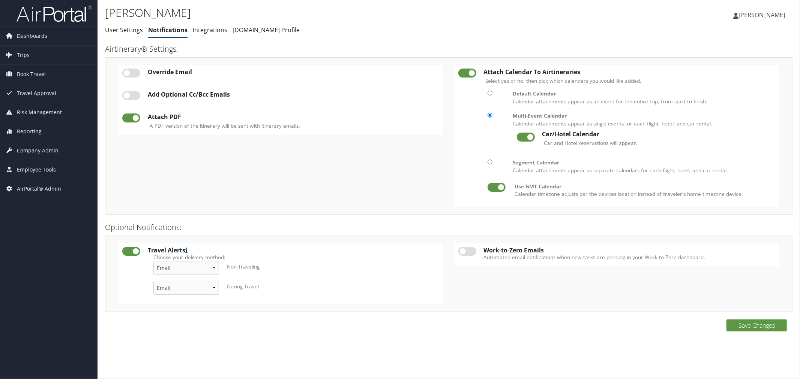
click at [471, 253] on label at bounding box center [467, 251] width 18 height 9
click at [467, 253] on input "checkbox" at bounding box center [464, 252] width 5 height 5
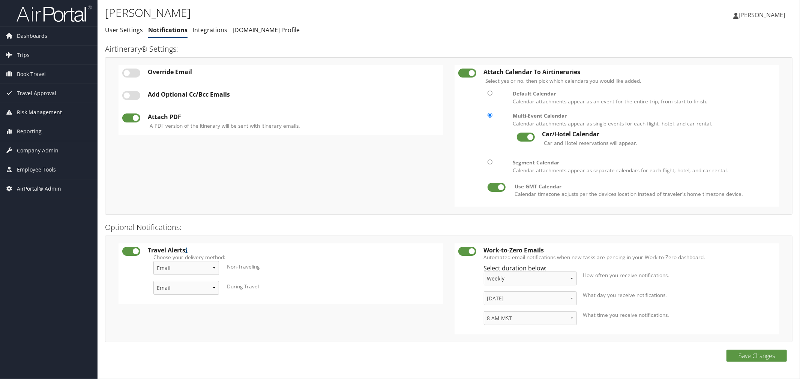
click at [465, 252] on label at bounding box center [467, 251] width 18 height 9
click at [465, 252] on input "checkbox" at bounding box center [464, 252] width 5 height 5
checkbox input "false"
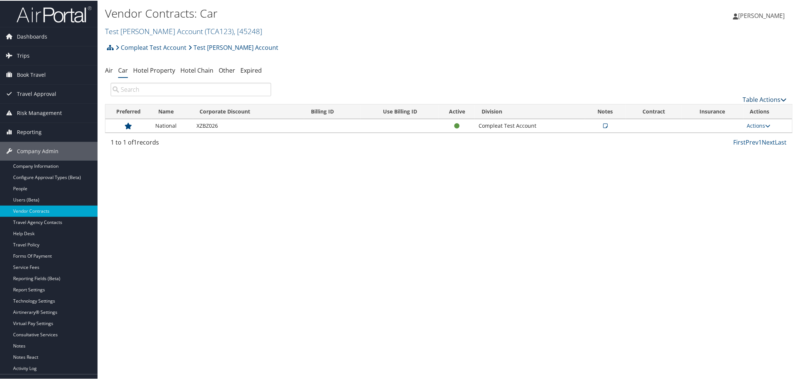
click at [743, 99] on link "Table Actions" at bounding box center [765, 99] width 44 height 8
click at [707, 113] on link "Add New Contract" at bounding box center [740, 110] width 99 height 13
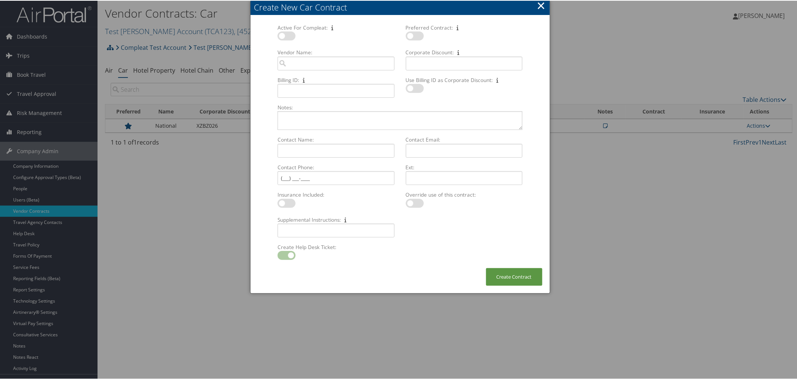
click at [538, 5] on button "×" at bounding box center [541, 4] width 9 height 15
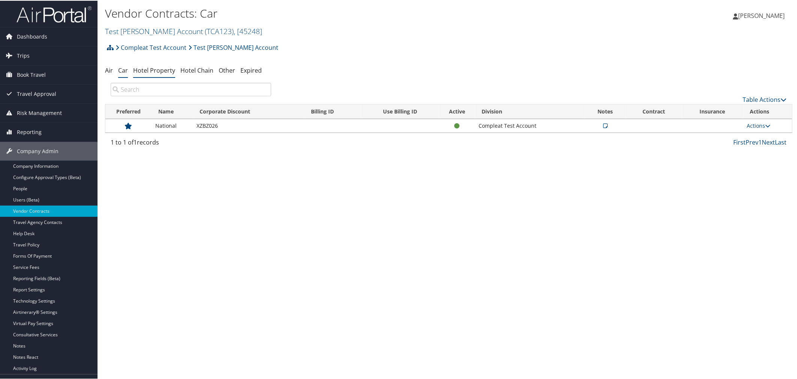
click at [170, 73] on link "Hotel Property" at bounding box center [154, 70] width 42 height 8
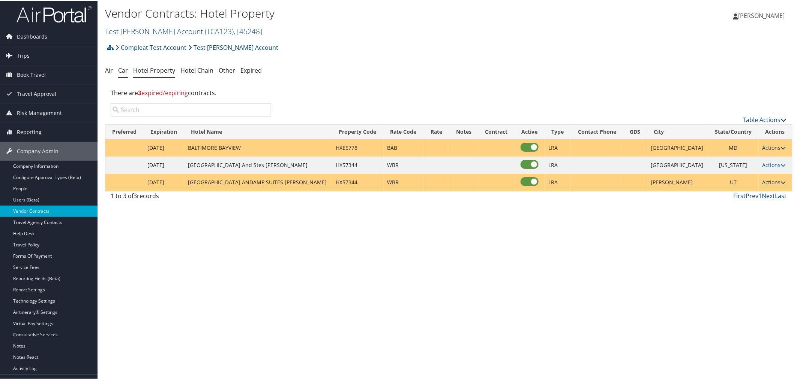
click at [125, 72] on link "Car" at bounding box center [123, 70] width 10 height 8
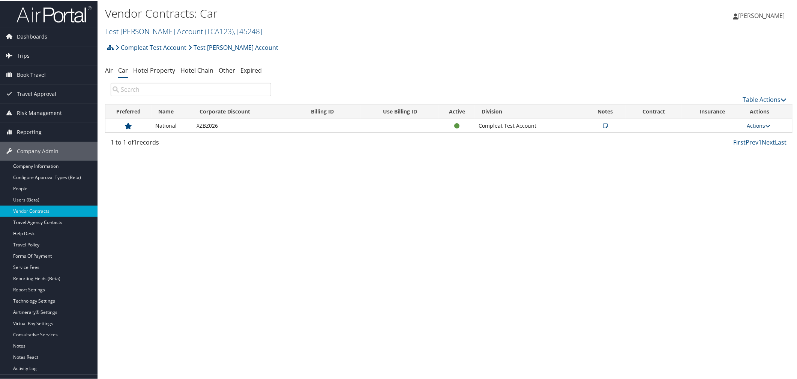
click at [750, 124] on link "Actions" at bounding box center [759, 124] width 24 height 7
click at [733, 162] on link "Edit Contract" at bounding box center [741, 161] width 50 height 13
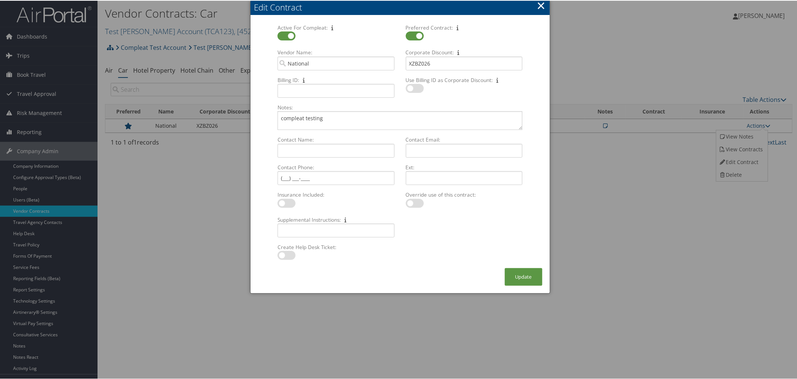
click at [542, 3] on button "×" at bounding box center [541, 4] width 9 height 15
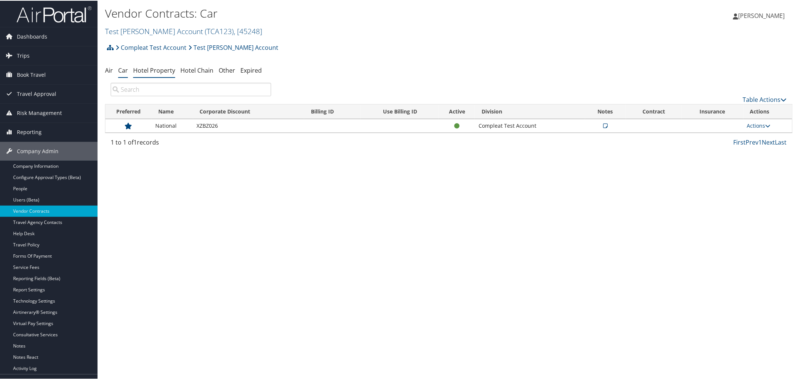
click at [160, 73] on link "Hotel Property" at bounding box center [154, 70] width 42 height 8
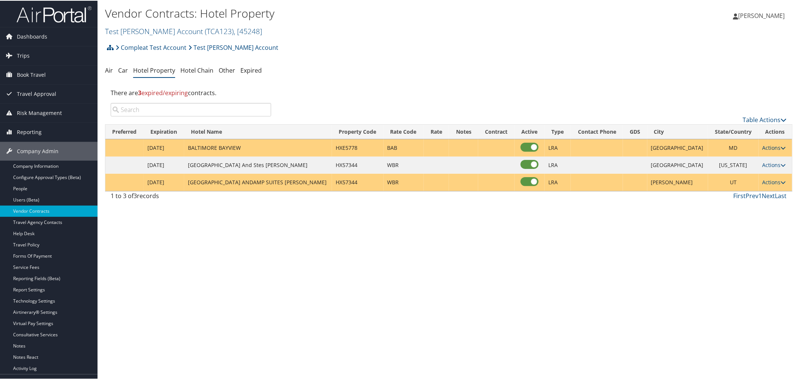
click at [773, 147] on link "Actions" at bounding box center [774, 147] width 24 height 7
click at [765, 156] on icon at bounding box center [763, 158] width 7 height 5
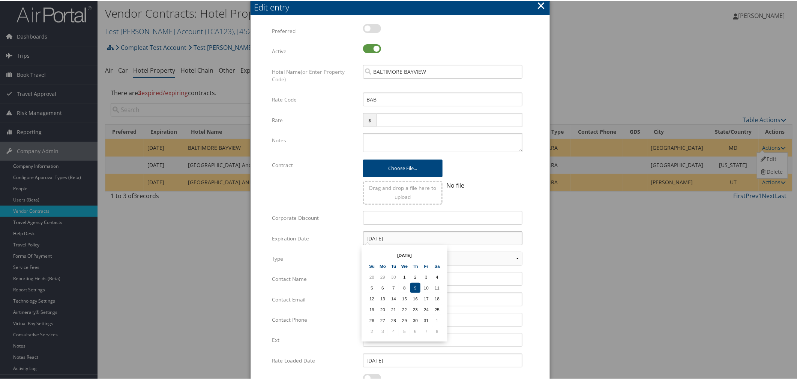
click at [398, 238] on input "[DATE]" at bounding box center [442, 238] width 159 height 14
click at [372, 237] on input "[DATE]" at bounding box center [442, 238] width 159 height 14
type input "[DATE]"
click at [537, 310] on form "Multiple values The selected items contain different values for this input. To …" at bounding box center [400, 229] width 284 height 412
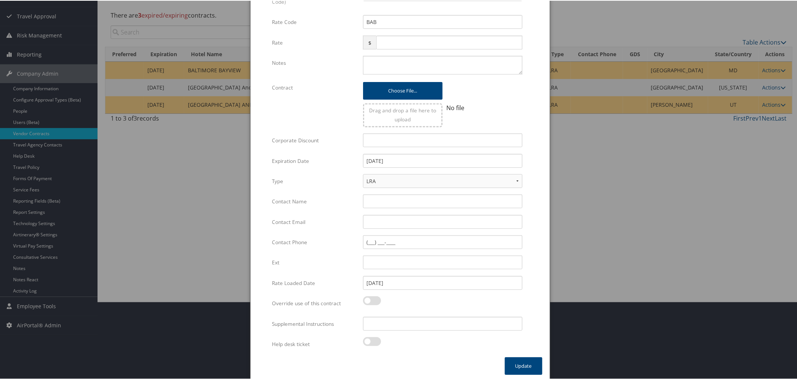
scroll to position [80, 0]
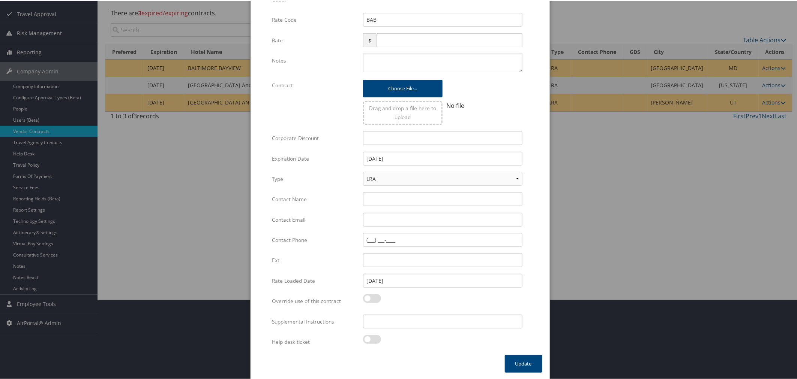
drag, startPoint x: 370, startPoint y: 340, endPoint x: 406, endPoint y: 343, distance: 36.2
click at [370, 339] on label at bounding box center [372, 338] width 18 height 9
click at [370, 339] on input "checkbox" at bounding box center [369, 340] width 5 height 5
checkbox input "true"
click at [527, 359] on button "Update" at bounding box center [523, 364] width 37 height 18
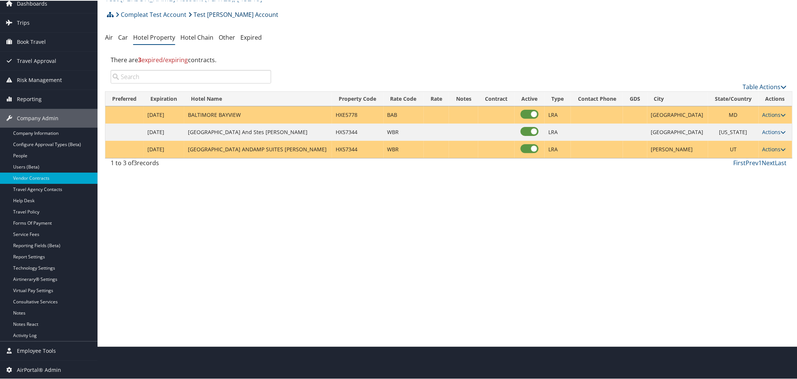
scroll to position [0, 0]
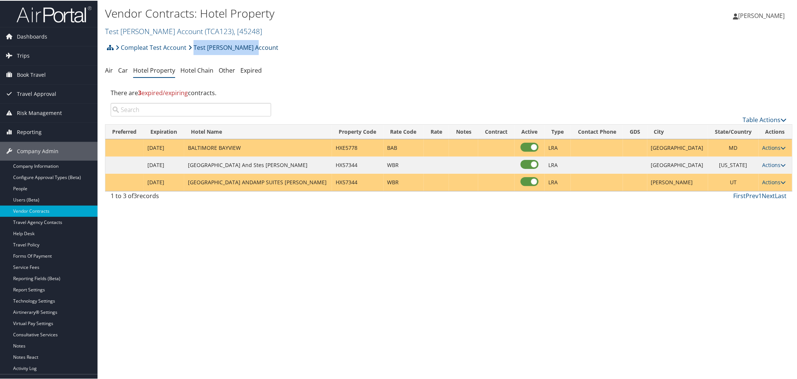
drag, startPoint x: 250, startPoint y: 47, endPoint x: 193, endPoint y: 48, distance: 56.6
click at [193, 48] on div "Compleat Test Account Test [PERSON_NAME] Account Account Structure Compleat Tes…" at bounding box center [448, 49] width 687 height 20
copy link "Test [PERSON_NAME] Account"
click at [767, 144] on link "Actions" at bounding box center [774, 147] width 24 height 7
click at [769, 153] on link "Edit" at bounding box center [771, 158] width 29 height 13
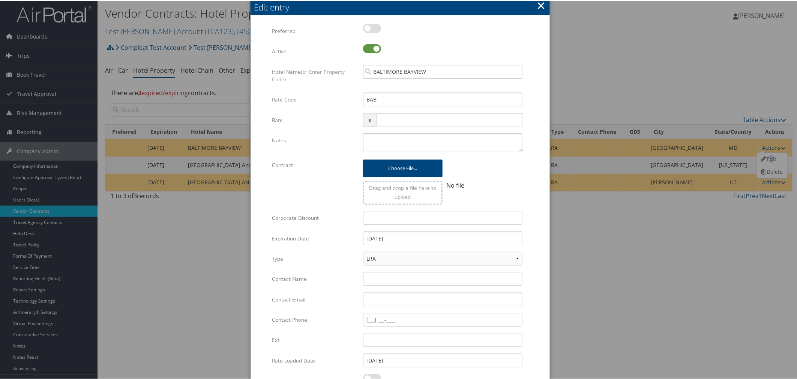
scroll to position [80, 0]
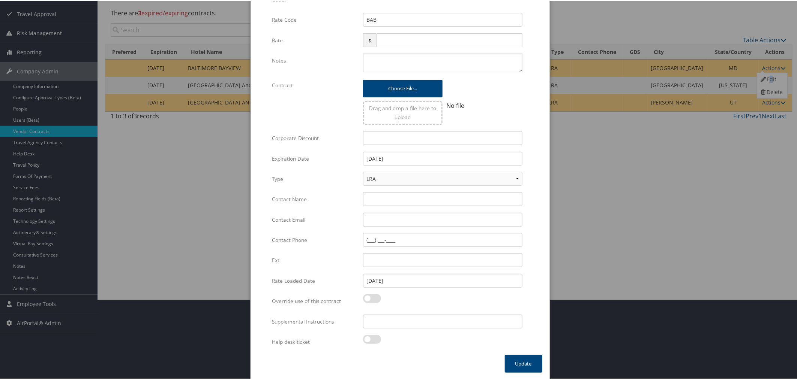
click at [370, 339] on label at bounding box center [372, 338] width 18 height 9
click at [370, 339] on input "checkbox" at bounding box center [369, 340] width 5 height 5
checkbox input "true"
click at [511, 359] on button "Update" at bounding box center [523, 364] width 37 height 18
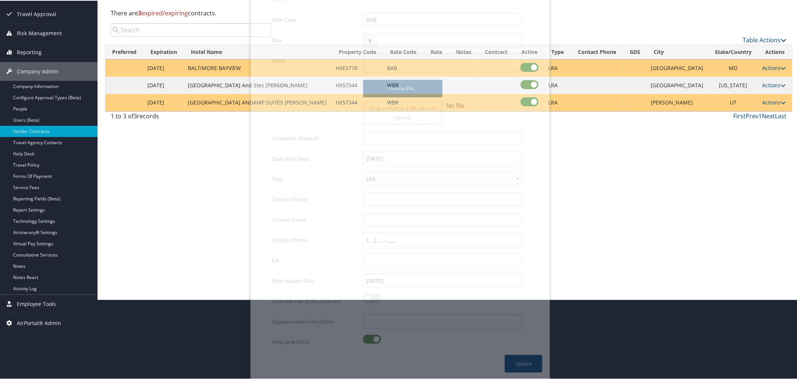
scroll to position [33, 0]
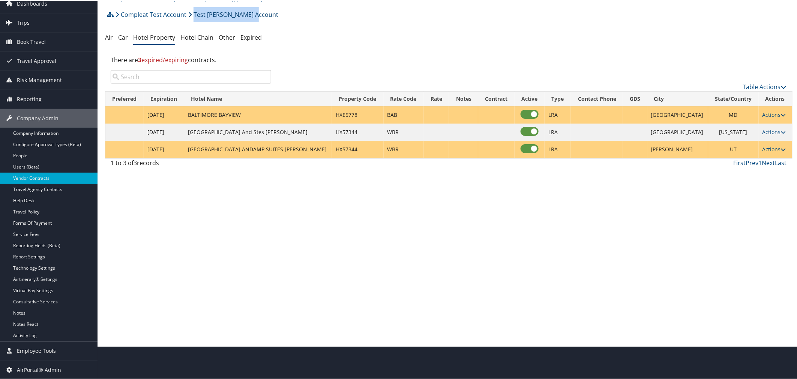
drag, startPoint x: 259, startPoint y: 11, endPoint x: 193, endPoint y: 12, distance: 66.7
click at [193, 12] on div "Compleat Test Account Test Casazza Account Account Structure Compleat Test Acco…" at bounding box center [448, 16] width 687 height 20
copy link "Test Casazza Account"
click at [766, 113] on link "Actions" at bounding box center [774, 114] width 24 height 7
click at [771, 124] on link "Edit" at bounding box center [771, 125] width 29 height 13
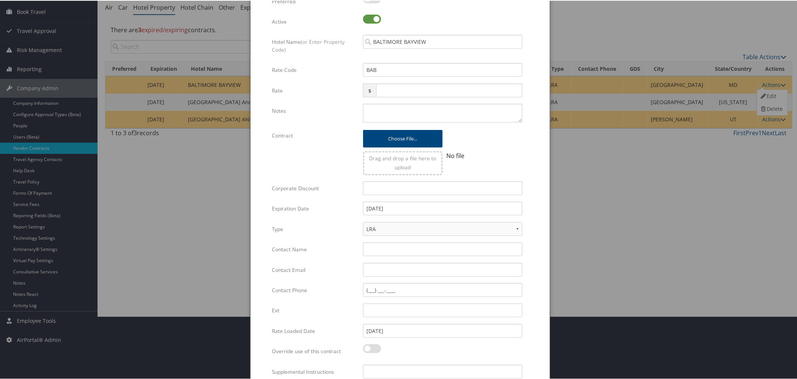
scroll to position [113, 0]
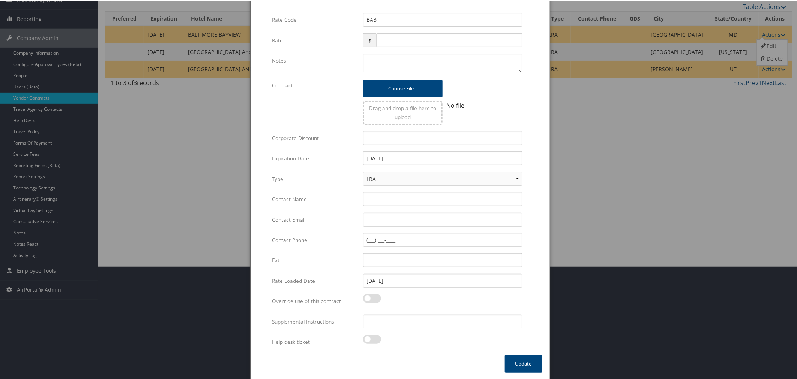
click at [370, 340] on label at bounding box center [372, 338] width 18 height 9
click at [370, 340] on input "checkbox" at bounding box center [369, 340] width 5 height 5
checkbox input "true"
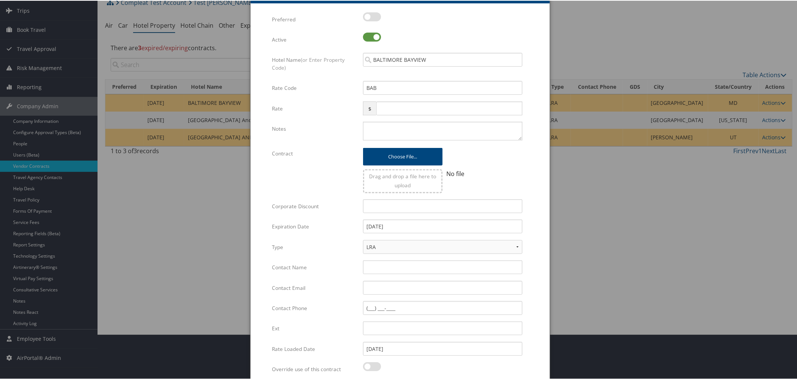
scroll to position [0, 0]
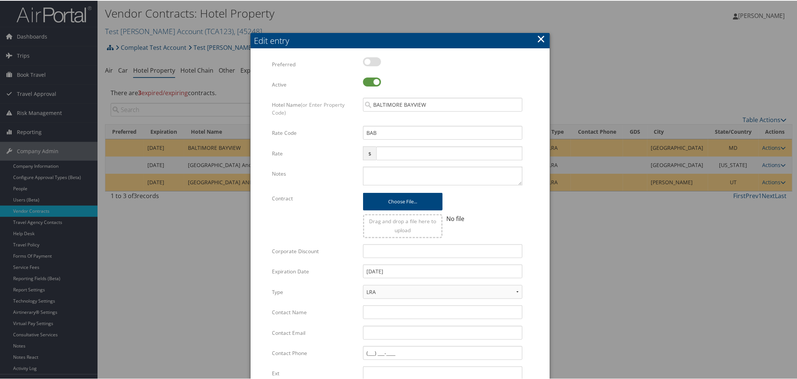
click at [537, 34] on button "×" at bounding box center [541, 38] width 9 height 15
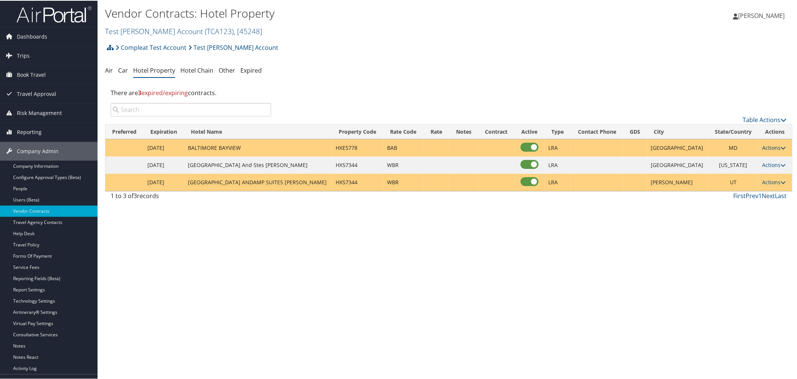
click at [768, 147] on link "Actions" at bounding box center [774, 147] width 24 height 7
click at [771, 160] on link "Edit" at bounding box center [771, 158] width 29 height 13
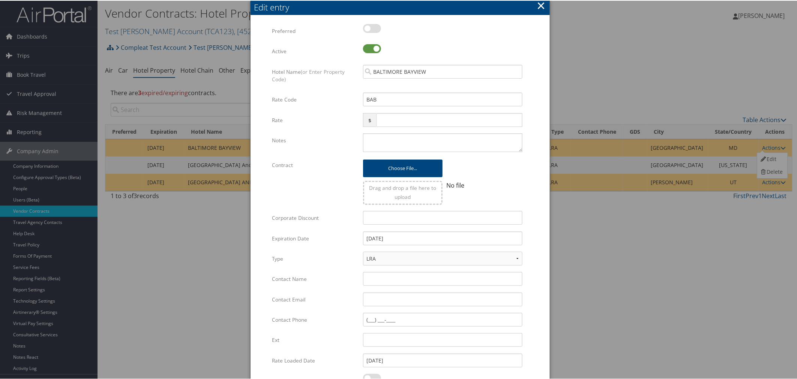
scroll to position [80, 0]
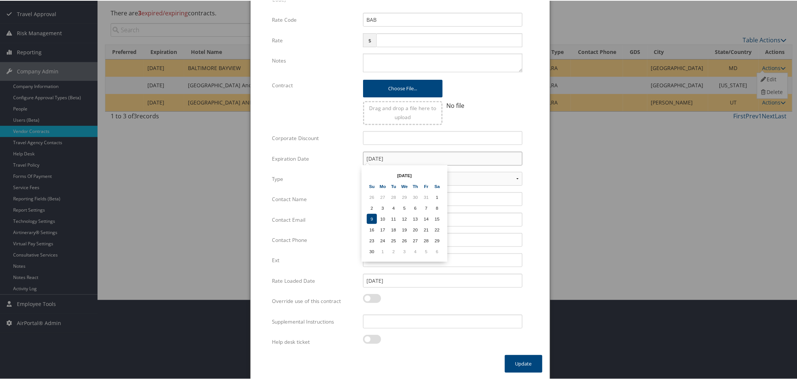
click at [404, 159] on input "11/09/2025" at bounding box center [442, 158] width 159 height 14
click at [432, 172] on th at bounding box center [437, 175] width 10 height 10
click at [370, 175] on th at bounding box center [372, 175] width 10 height 10
click at [541, 145] on div "Multiple values The selected items contain different values for this input. To …" at bounding box center [399, 145] width 299 height 419
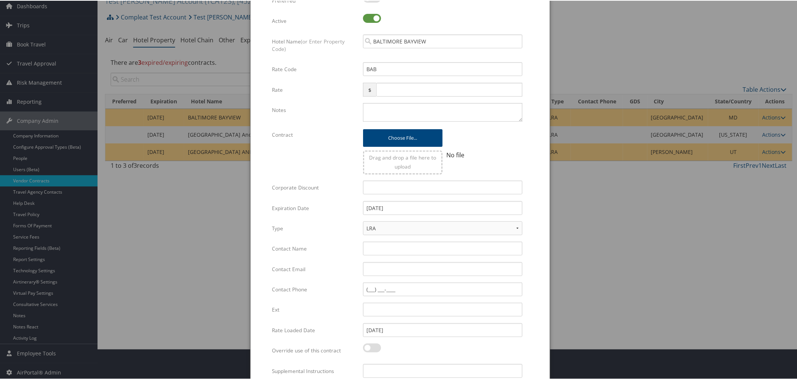
scroll to position [0, 0]
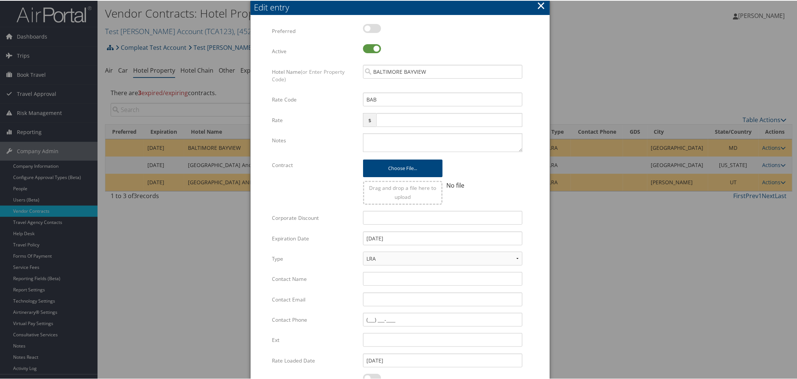
click at [539, 6] on button "×" at bounding box center [541, 4] width 9 height 15
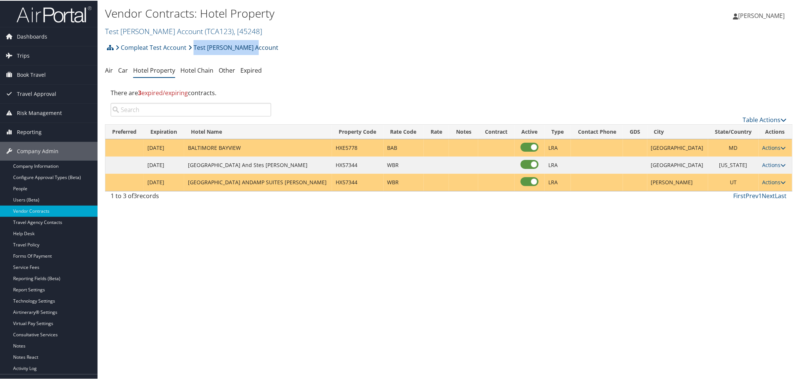
drag, startPoint x: 259, startPoint y: 49, endPoint x: 192, endPoint y: 45, distance: 66.5
click at [192, 45] on div "Compleat Test Account Test Casazza Account Account Structure Compleat Test Acco…" at bounding box center [448, 49] width 687 height 20
copy link "Test Casazza Account"
click at [773, 144] on link "Actions" at bounding box center [774, 147] width 24 height 7
click at [768, 160] on link "Edit" at bounding box center [771, 158] width 29 height 13
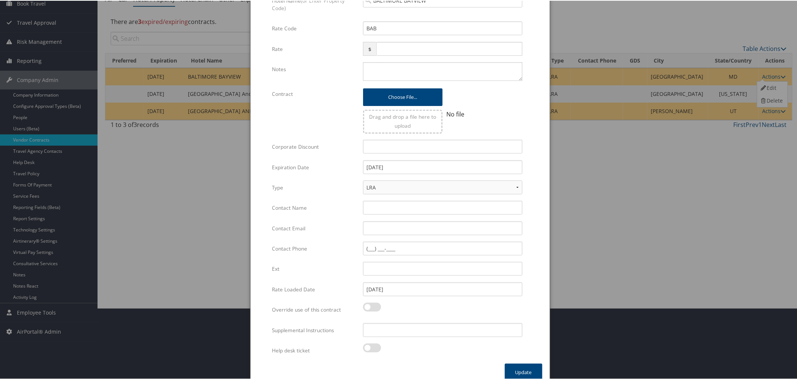
scroll to position [80, 0]
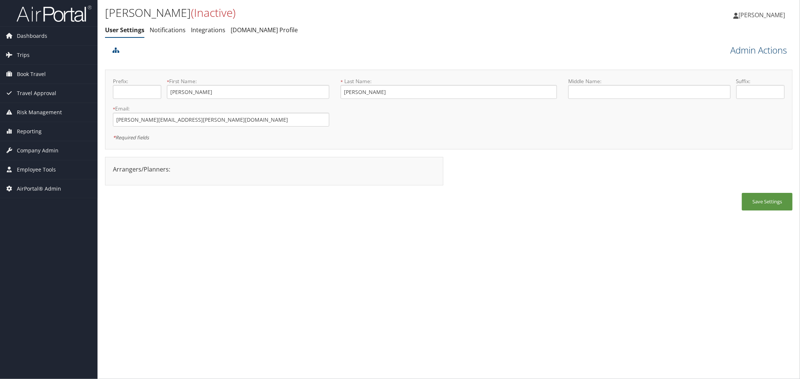
click at [735, 51] on link "Admin Actions" at bounding box center [758, 50] width 57 height 13
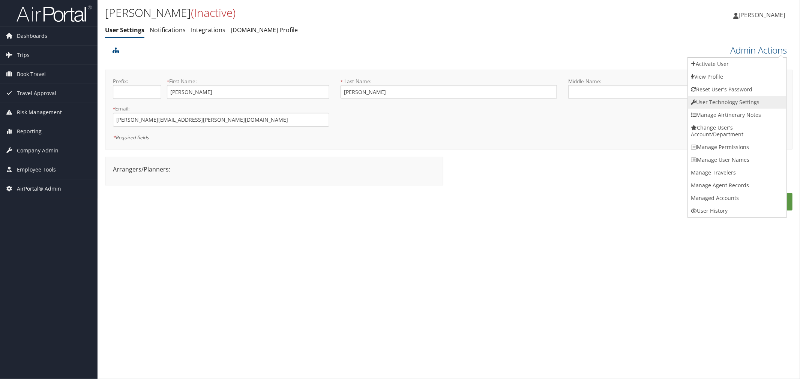
click at [715, 100] on link "User Technology Settings" at bounding box center [737, 102] width 99 height 13
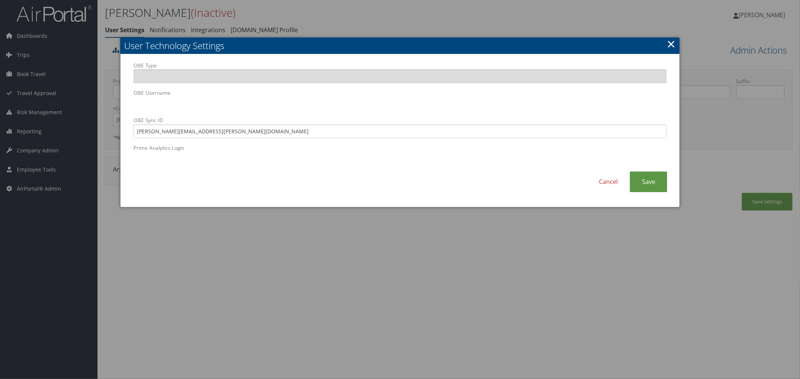
click at [130, 106] on div "OBE Type OBE Username OBE Sync ID [PERSON_NAME][EMAIL_ADDRESS][PERSON_NAME][DOM…" at bounding box center [400, 117] width 544 height 110
click at [319, 16] on div at bounding box center [400, 189] width 800 height 379
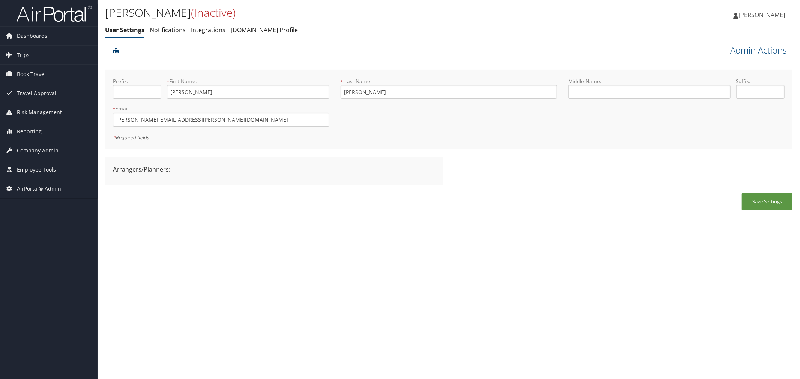
click at [118, 49] on icon at bounding box center [115, 50] width 7 height 6
click at [743, 48] on link "Admin Actions" at bounding box center [758, 50] width 57 height 13
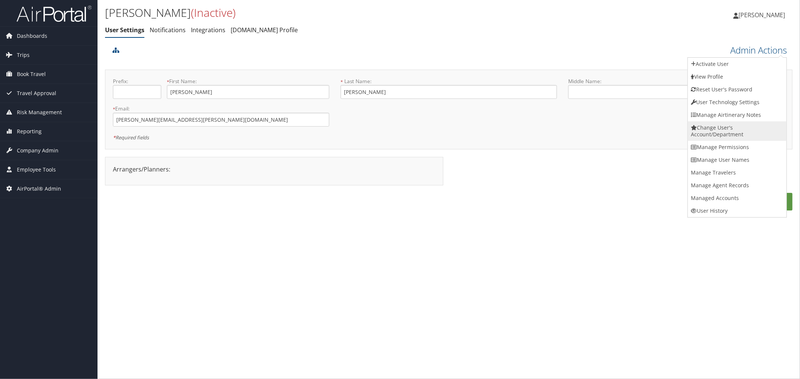
click at [715, 132] on link "Change User's Account/Department" at bounding box center [737, 130] width 99 height 19
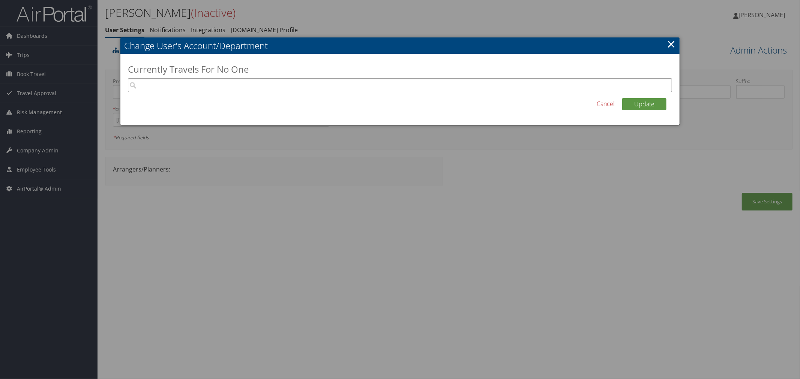
click at [316, 87] on input "search" at bounding box center [400, 85] width 544 height 14
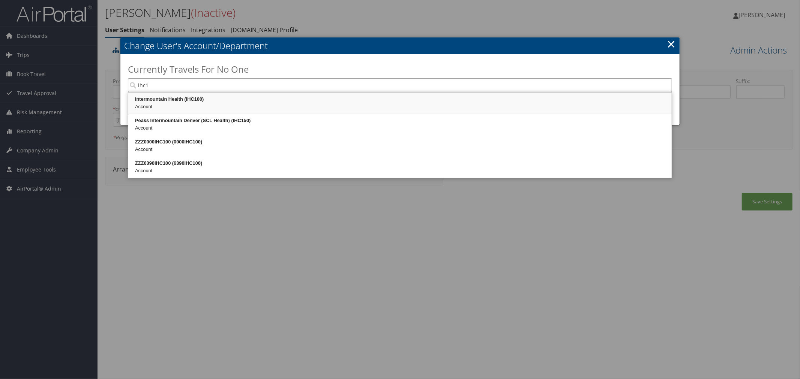
click at [244, 99] on div "Intermountain Health (IHC100)" at bounding box center [399, 99] width 541 height 7
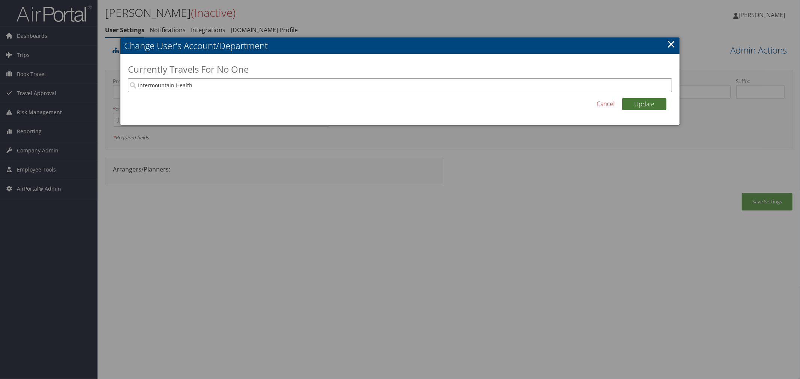
type input "Intermountain Health"
click at [629, 103] on button "Update" at bounding box center [644, 104] width 44 height 12
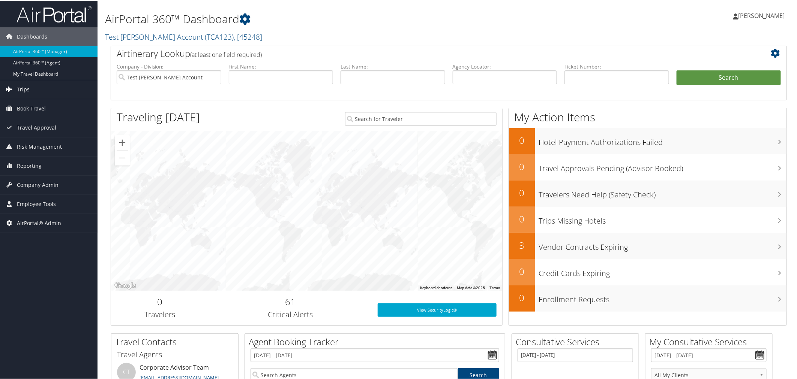
click at [25, 88] on span "Trips" at bounding box center [23, 88] width 13 height 19
click at [35, 242] on span "Company Admin" at bounding box center [38, 240] width 42 height 19
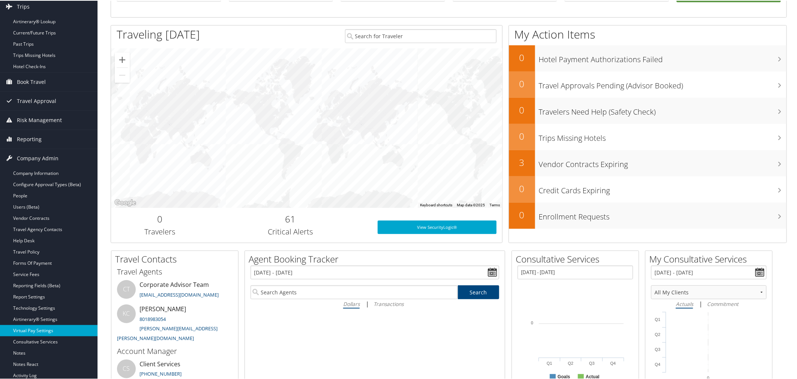
scroll to position [83, 0]
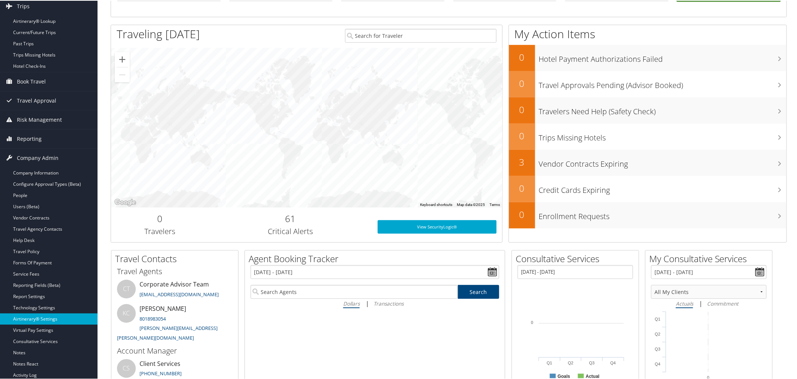
click at [43, 317] on link "Airtinerary® Settings" at bounding box center [48, 318] width 97 height 11
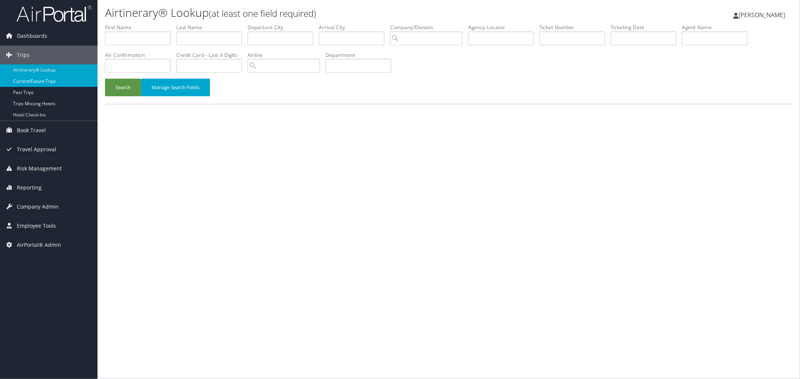
click at [36, 79] on link "Current/Future Trips" at bounding box center [48, 81] width 97 height 11
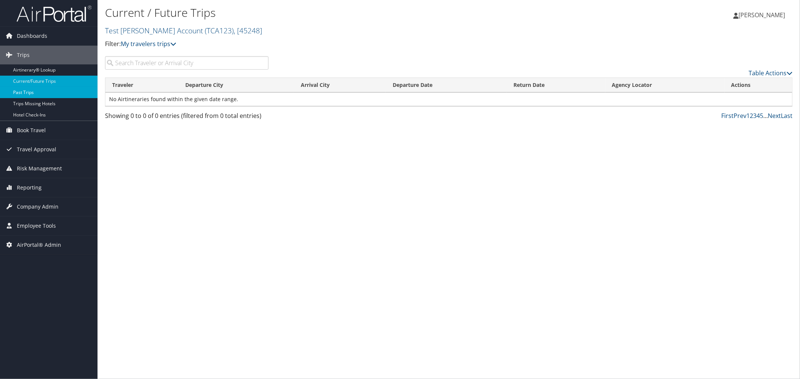
click at [28, 94] on link "Past Trips" at bounding box center [48, 92] width 97 height 11
click at [155, 29] on link "Test [PERSON_NAME] Account ( TCA123 ) , [ 45248 ]" at bounding box center [183, 30] width 157 height 10
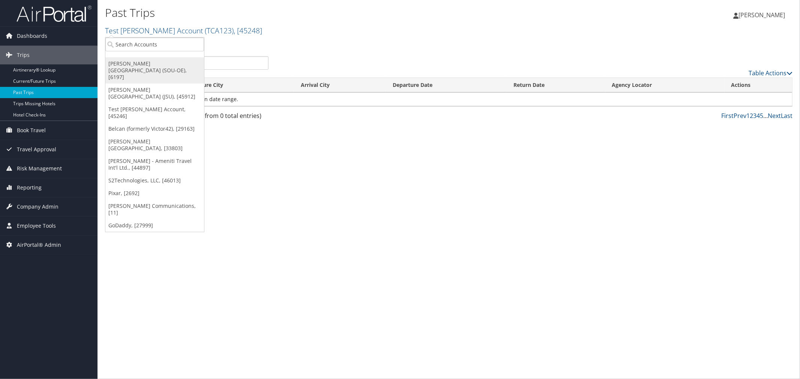
click at [137, 65] on link "[PERSON_NAME][GEOGRAPHIC_DATA] (SOU-OE), [6197]" at bounding box center [154, 70] width 99 height 26
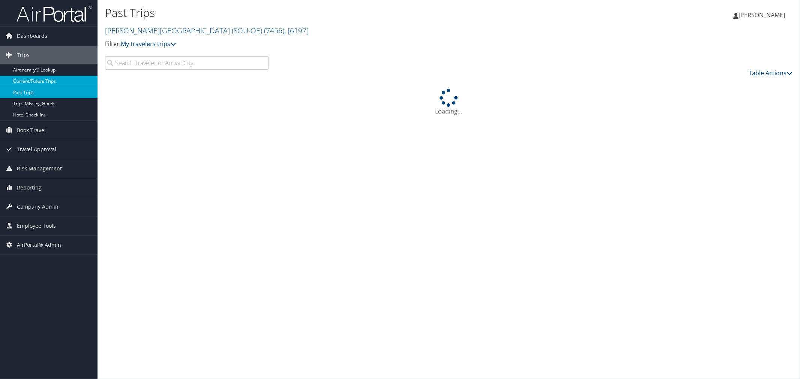
click at [48, 80] on link "Current/Future Trips" at bounding box center [48, 81] width 97 height 11
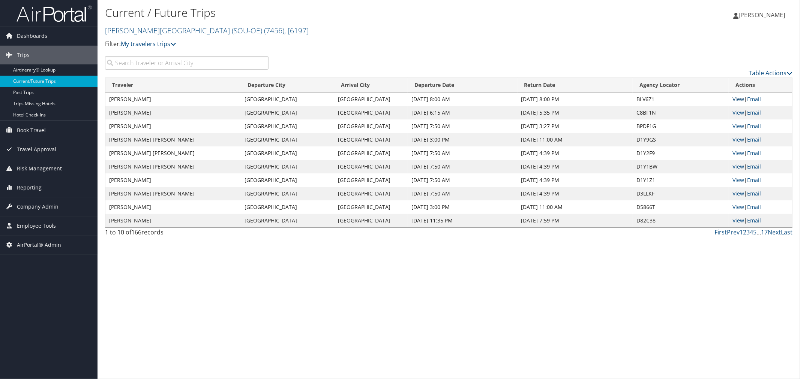
click at [740, 99] on link "View" at bounding box center [738, 99] width 12 height 7
click at [36, 74] on link "Airtinerary® Lookup" at bounding box center [48, 69] width 97 height 11
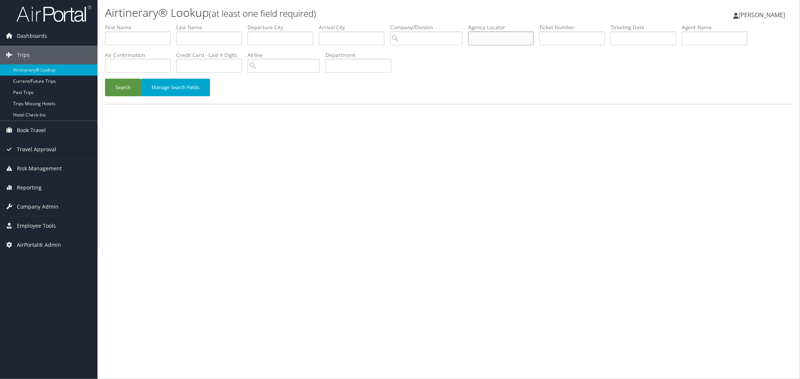
click at [519, 32] on input "text" at bounding box center [501, 38] width 66 height 14
type input "NJEJWG"
click at [127, 88] on button "Search" at bounding box center [123, 88] width 36 height 18
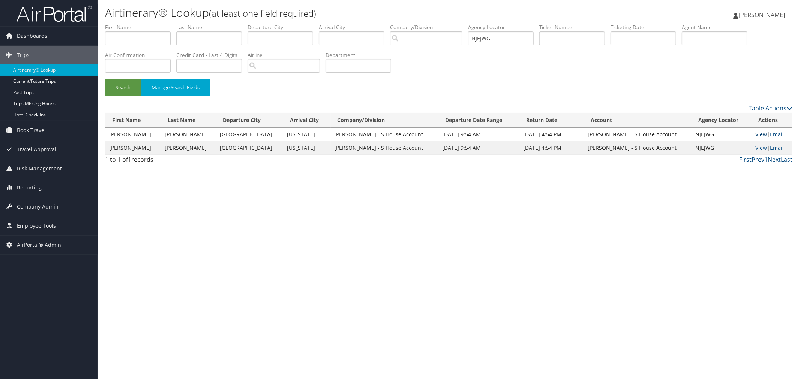
click at [756, 133] on link "View" at bounding box center [762, 134] width 12 height 7
drag, startPoint x: 511, startPoint y: 41, endPoint x: 489, endPoint y: 42, distance: 22.1
click at [489, 42] on input "NJEJWG" at bounding box center [501, 38] width 66 height 14
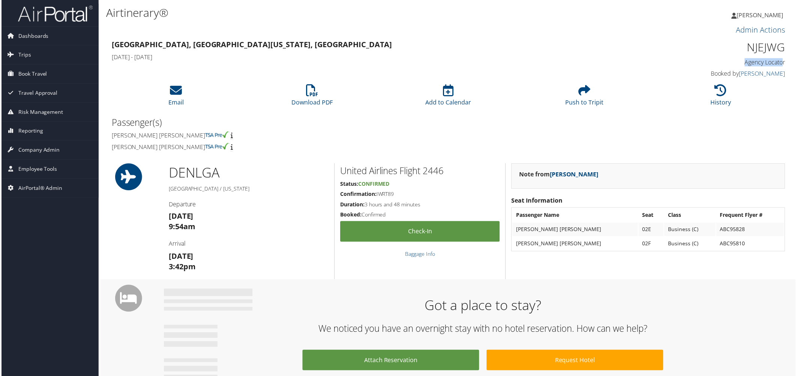
drag, startPoint x: 782, startPoint y: 62, endPoint x: 742, endPoint y: 62, distance: 40.5
click at [742, 62] on h4 "Agency Locator" at bounding box center [706, 62] width 160 height 8
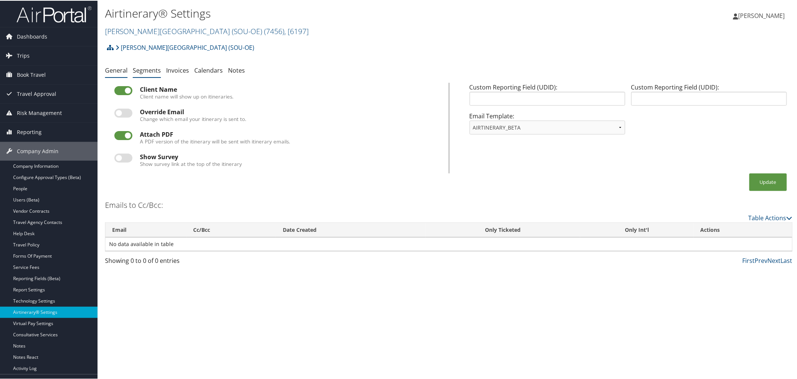
click at [155, 69] on link "Segments" at bounding box center [147, 70] width 28 height 8
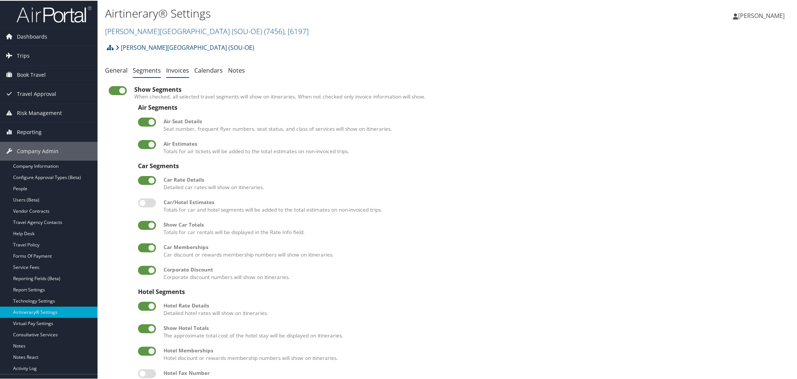
click at [175, 72] on link "Invoices" at bounding box center [177, 70] width 23 height 8
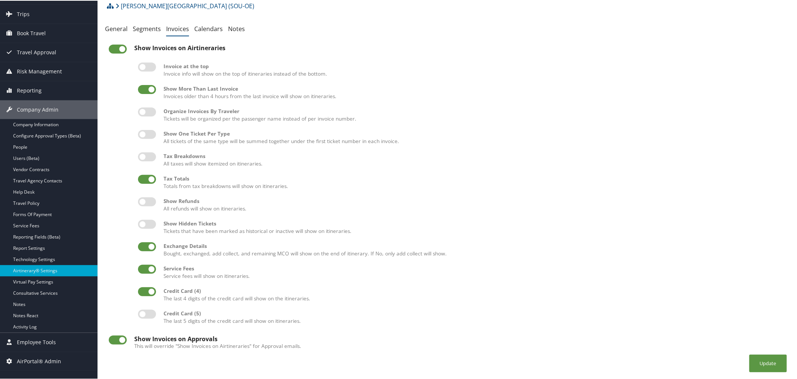
scroll to position [44, 0]
drag, startPoint x: 47, startPoint y: 358, endPoint x: 49, endPoint y: 355, distance: 3.9
click at [47, 358] on span "AirPortal® Admin" at bounding box center [39, 361] width 44 height 19
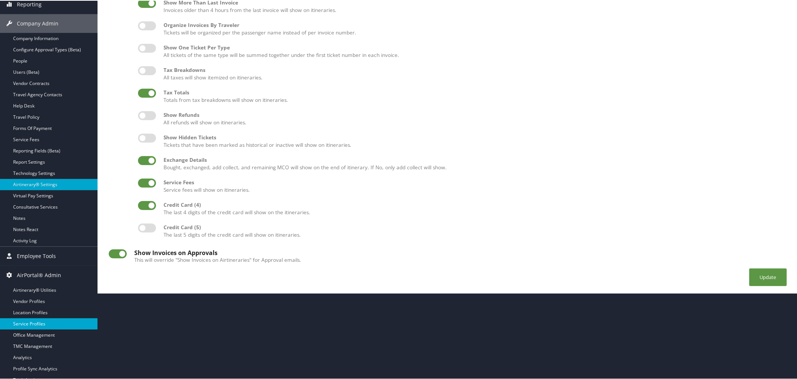
scroll to position [168, 0]
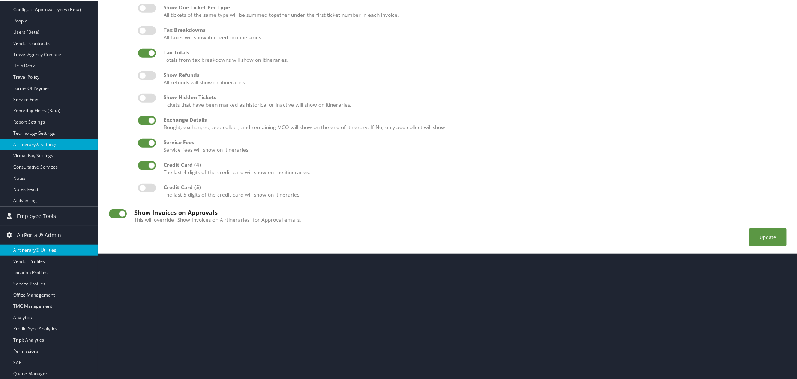
click at [45, 246] on link "Airtinerary® Utilities" at bounding box center [48, 249] width 97 height 11
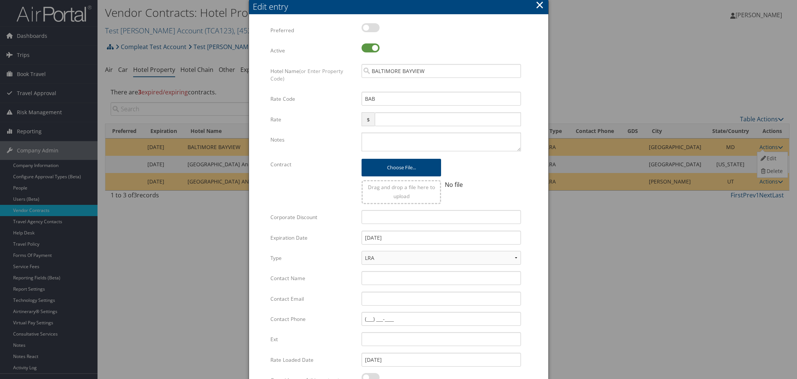
scroll to position [80, 0]
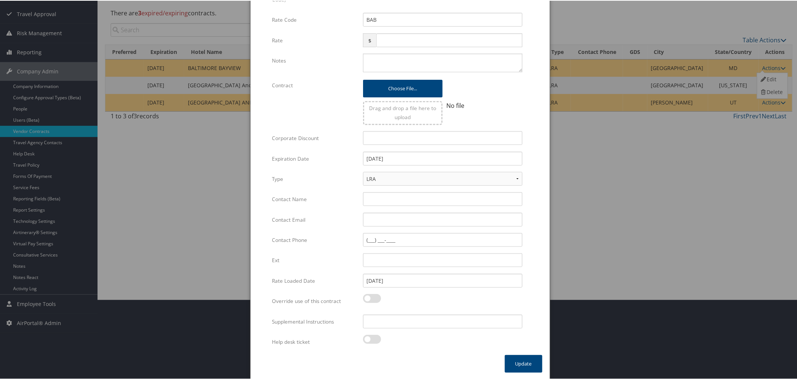
click at [636, 141] on div at bounding box center [400, 189] width 800 height 379
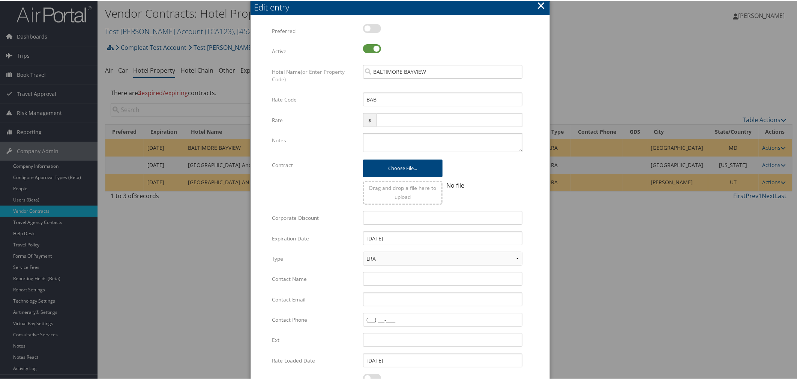
click at [539, 7] on button "×" at bounding box center [541, 4] width 9 height 15
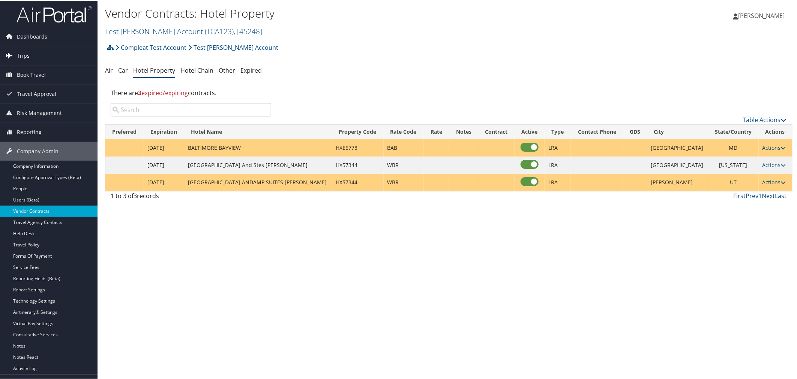
click at [33, 58] on link "Trips" at bounding box center [48, 55] width 97 height 19
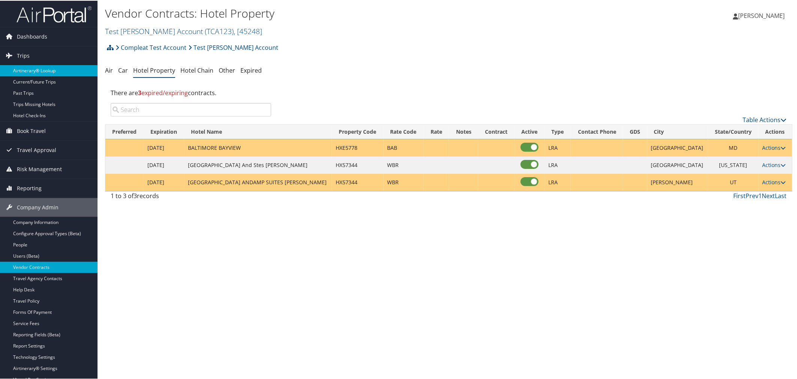
click at [43, 71] on link "Airtinerary® Lookup" at bounding box center [48, 69] width 97 height 11
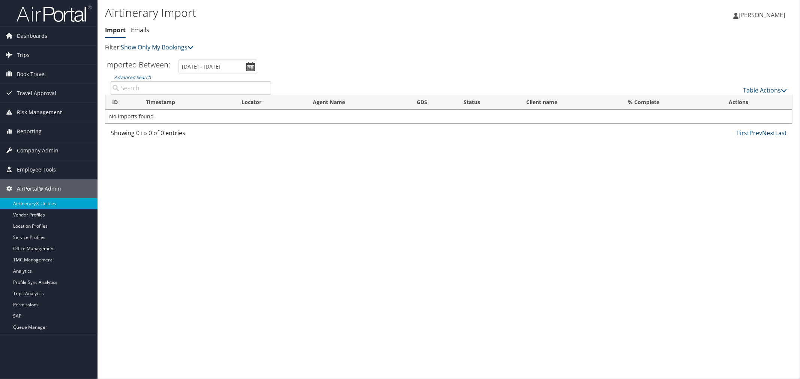
click at [165, 89] on input "Advanced Search" at bounding box center [191, 87] width 160 height 13
click at [153, 40] on div "Airtinerary Import Import Emails Import Emails Filter: Show Only My Bookings" at bounding box center [334, 28] width 458 height 47
click at [154, 48] on link "Show Only My Bookings" at bounding box center [157, 47] width 73 height 8
click at [156, 59] on link "Show My TMC Bookings" at bounding box center [172, 58] width 99 height 13
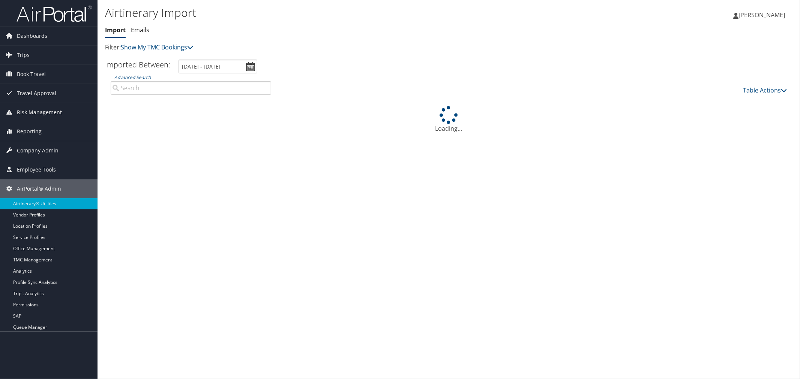
click at [157, 91] on input "Advanced Search" at bounding box center [191, 87] width 160 height 13
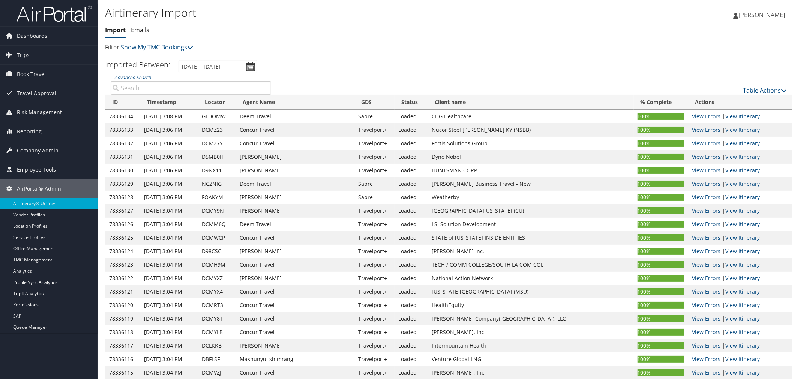
paste input "D0M3PX"
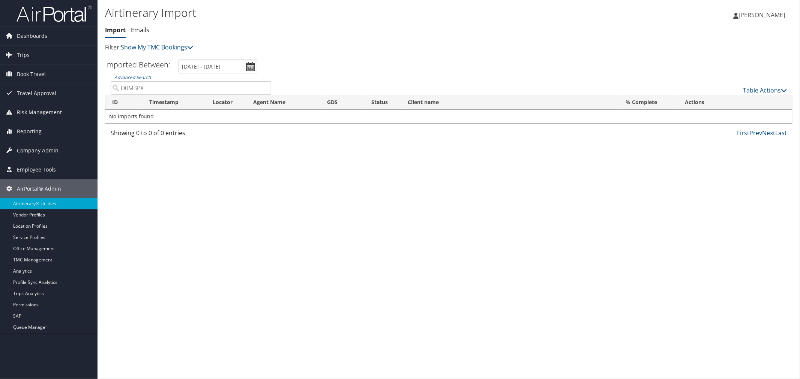
drag, startPoint x: 145, startPoint y: 87, endPoint x: 121, endPoint y: 89, distance: 24.4
click at [121, 89] on input "D0M3PX" at bounding box center [191, 87] width 160 height 13
type input "D0M3PX"
click at [27, 57] on span "Trips" at bounding box center [23, 55] width 13 height 19
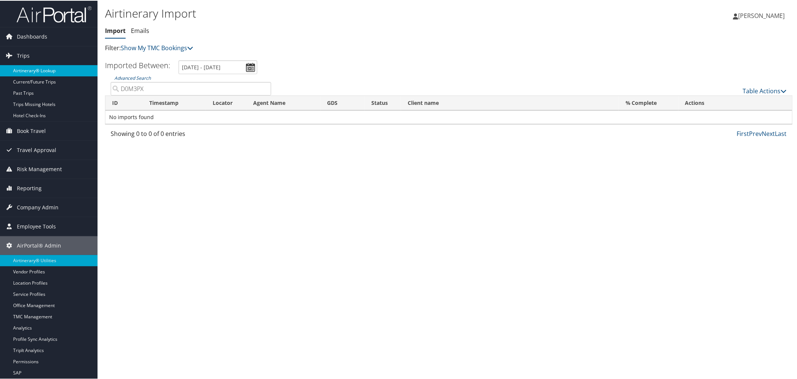
click at [34, 68] on link "Airtinerary® Lookup" at bounding box center [48, 69] width 97 height 11
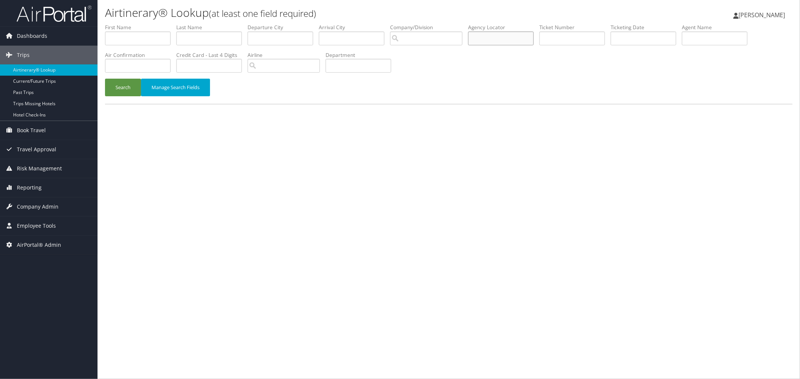
click at [498, 39] on input "text" at bounding box center [501, 38] width 66 height 14
paste input "D0M3PX"
click at [133, 86] on button "Search" at bounding box center [123, 88] width 36 height 18
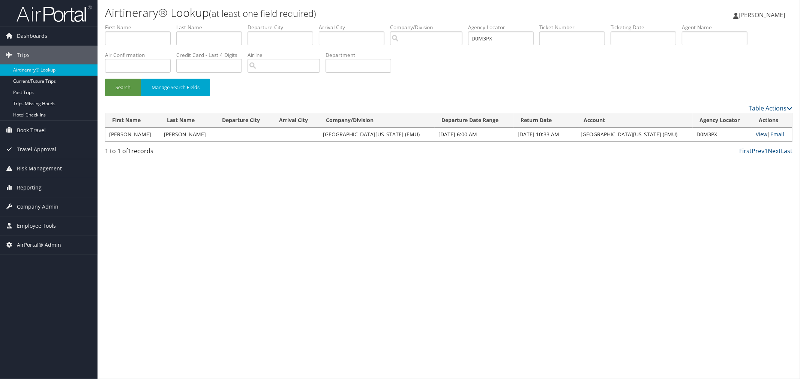
click at [759, 131] on link "View" at bounding box center [762, 134] width 12 height 7
drag, startPoint x: 522, startPoint y: 37, endPoint x: 492, endPoint y: 39, distance: 30.1
click at [492, 39] on input "D0M3PX" at bounding box center [501, 38] width 66 height 14
type input "NJEJWG"
click at [116, 89] on button "Search" at bounding box center [123, 88] width 36 height 18
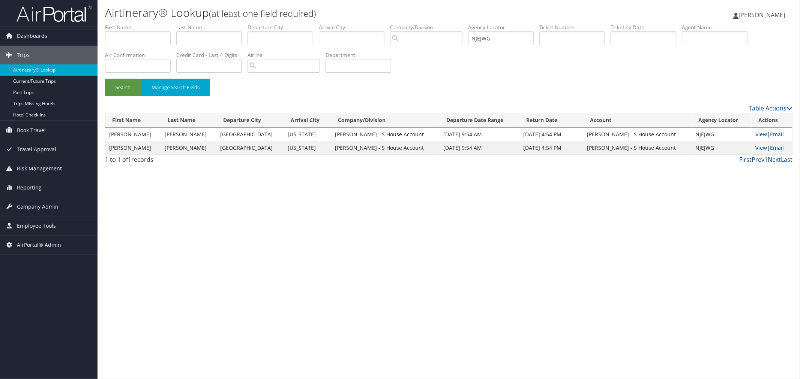
click at [755, 135] on link "View" at bounding box center [761, 134] width 12 height 7
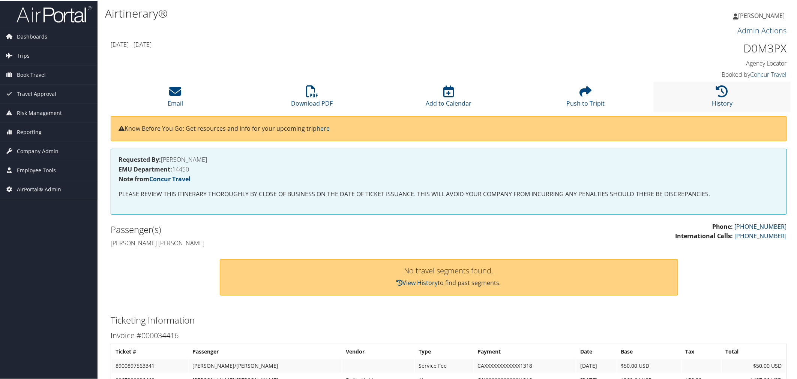
click at [713, 89] on li "History" at bounding box center [722, 96] width 137 height 30
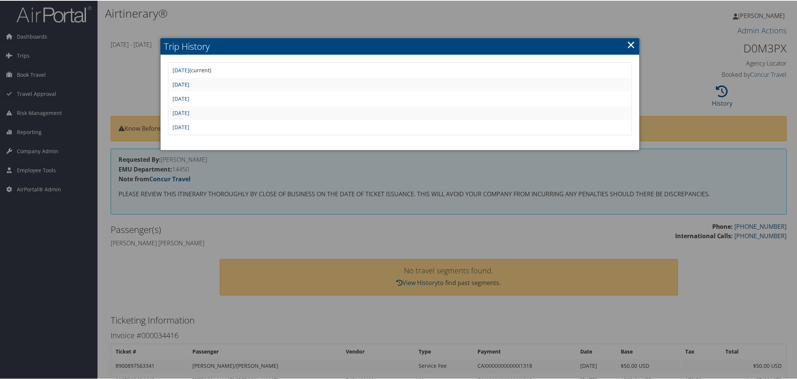
click at [190, 82] on link "[DATE]" at bounding box center [181, 83] width 17 height 7
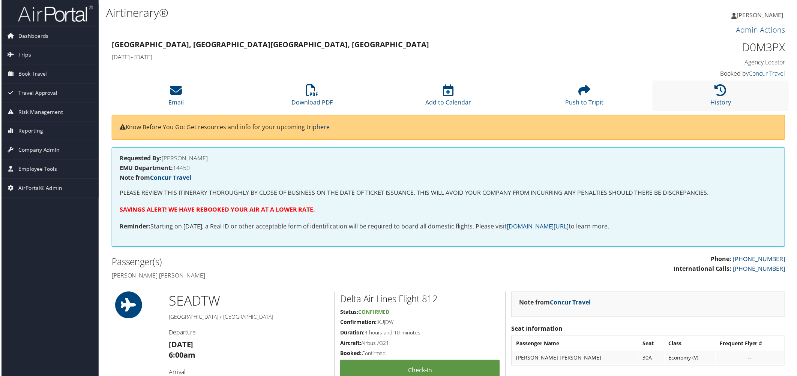
click at [706, 94] on li "History" at bounding box center [722, 96] width 137 height 30
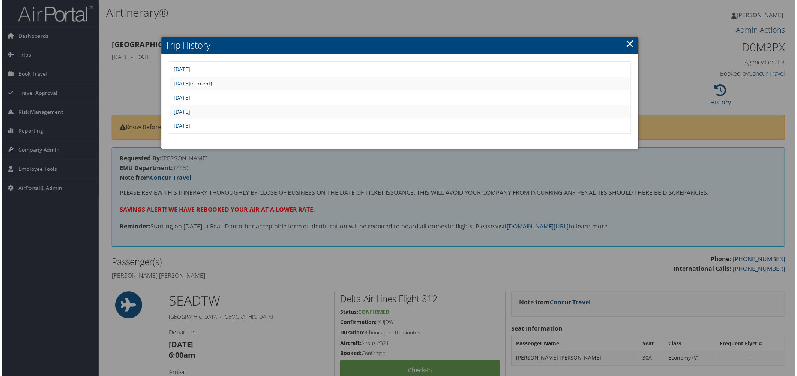
click at [327, 24] on div at bounding box center [400, 189] width 800 height 379
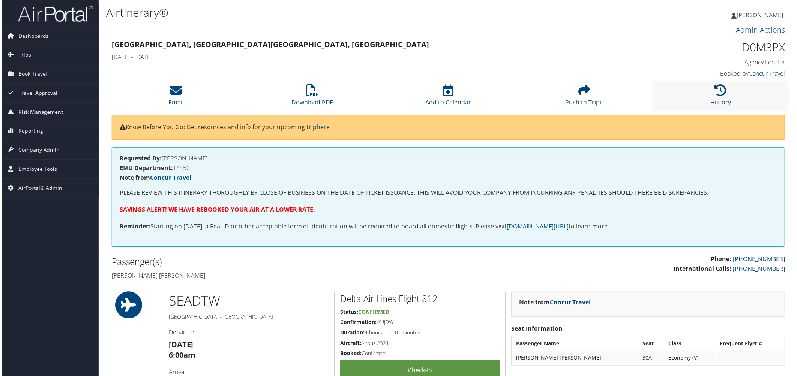
click at [696, 88] on li "History" at bounding box center [722, 96] width 137 height 30
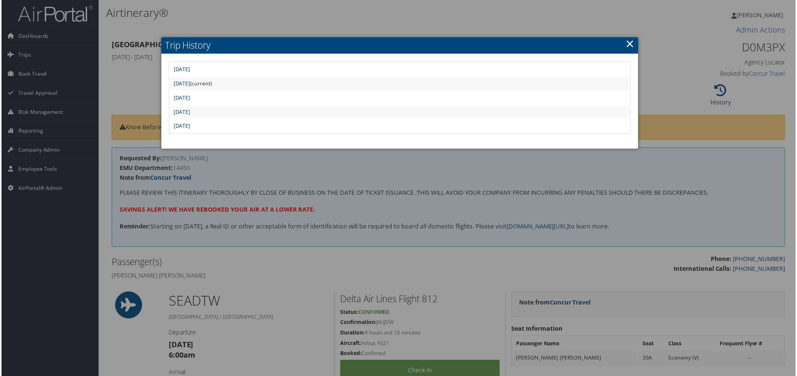
click at [295, 23] on div at bounding box center [400, 189] width 800 height 379
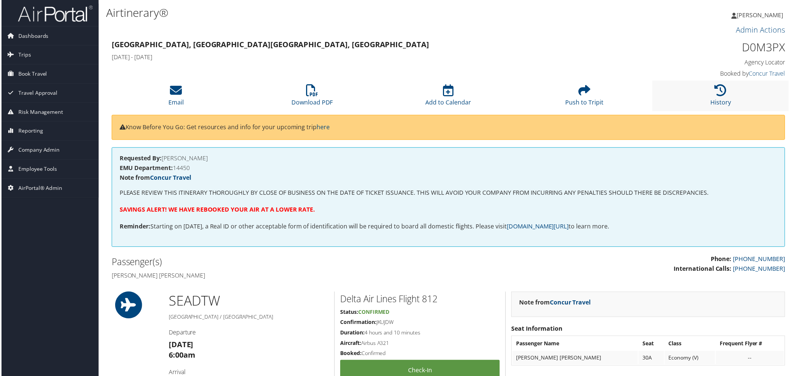
click at [702, 85] on li "History" at bounding box center [722, 96] width 137 height 30
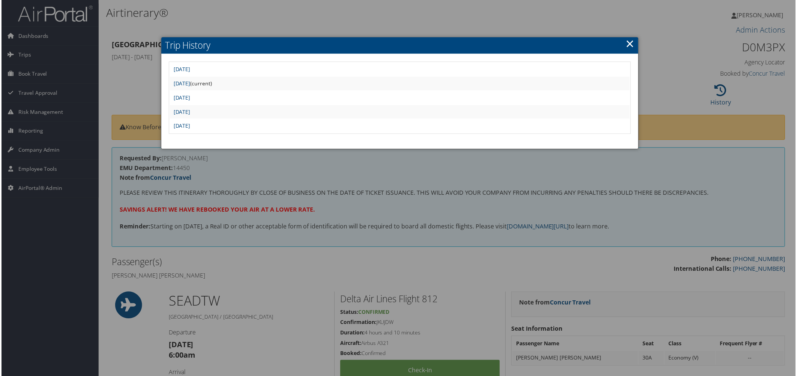
click at [529, 13] on div at bounding box center [400, 189] width 800 height 379
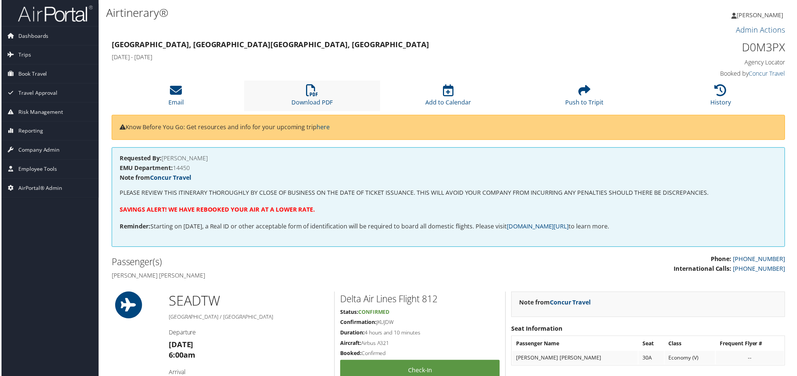
click at [294, 98] on li "Download PDF" at bounding box center [312, 96] width 137 height 30
click at [719, 87] on icon at bounding box center [722, 91] width 12 height 12
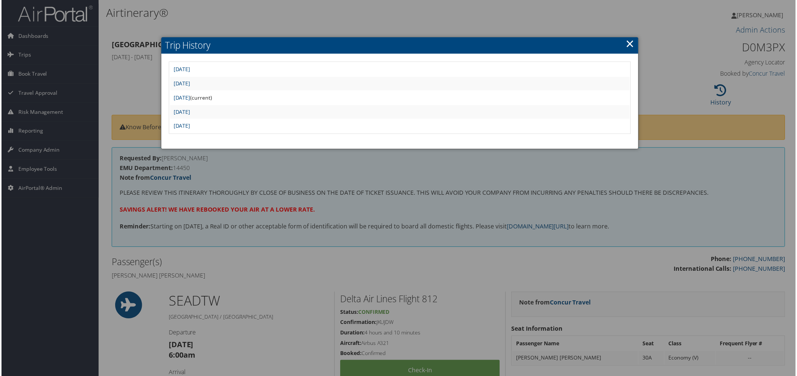
click at [630, 43] on link "×" at bounding box center [631, 43] width 9 height 15
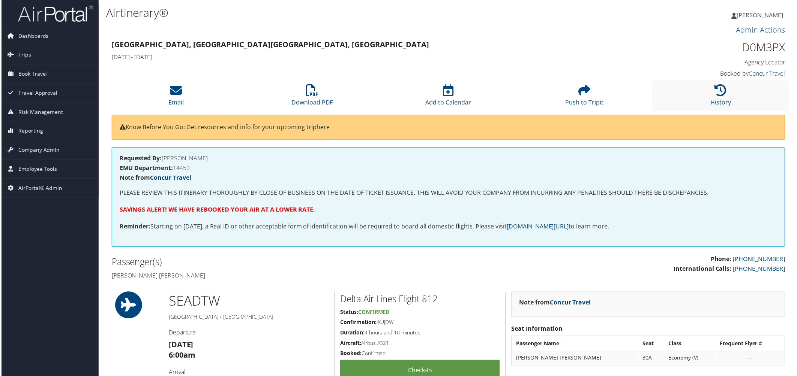
click at [730, 99] on li "History" at bounding box center [722, 96] width 137 height 30
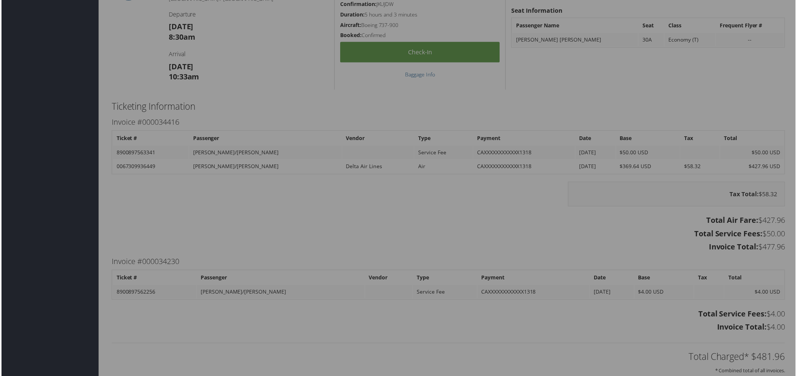
scroll to position [583, 0]
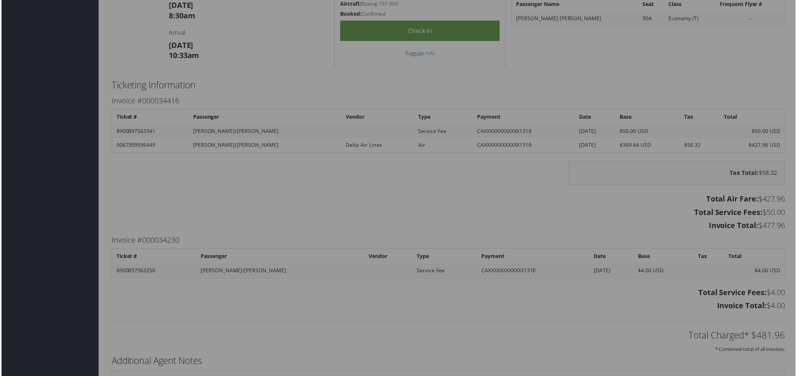
click at [309, 182] on div at bounding box center [400, 189] width 800 height 379
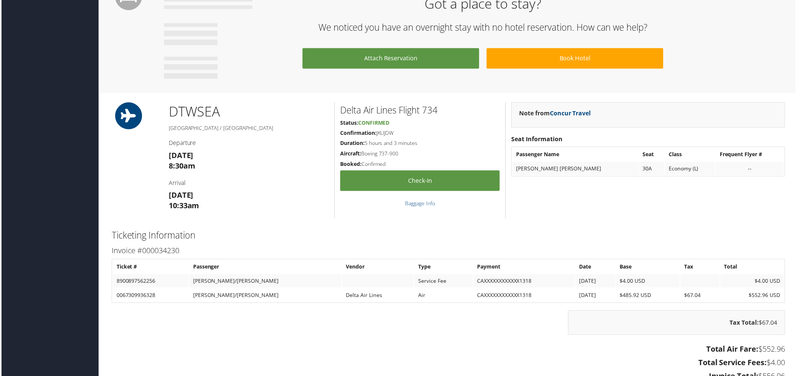
scroll to position [417, 0]
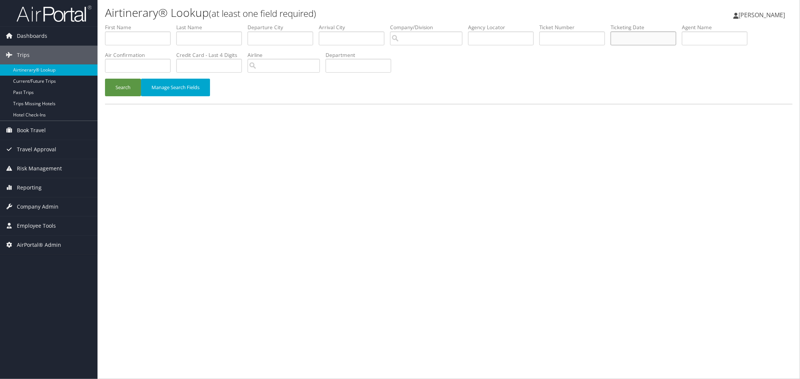
drag, startPoint x: 658, startPoint y: 39, endPoint x: 651, endPoint y: 38, distance: 6.5
click at [658, 39] on input "text" at bounding box center [643, 38] width 66 height 14
click at [534, 37] on input "text" at bounding box center [501, 38] width 66 height 14
paste input "D0M3PX"
type input "D0M3PX"
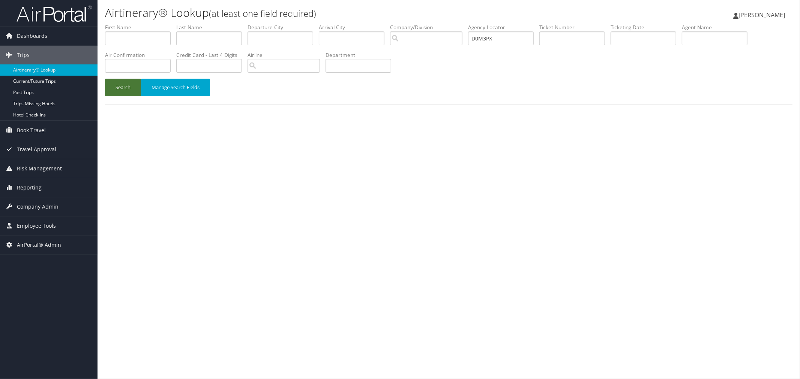
click at [118, 87] on button "Search" at bounding box center [123, 88] width 36 height 18
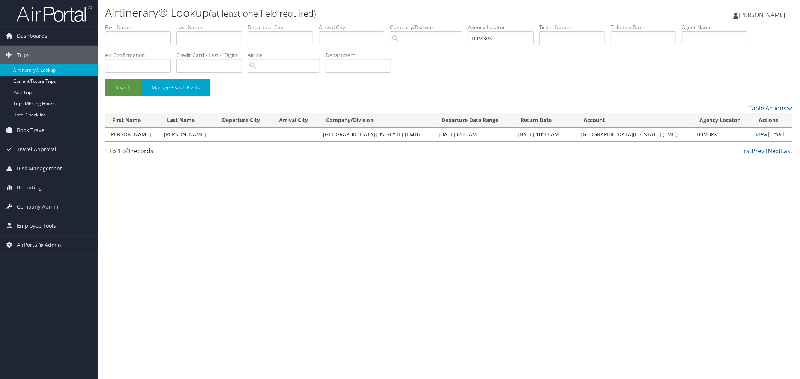
click at [757, 131] on link "View" at bounding box center [762, 134] width 12 height 7
click at [438, 5] on h1 "Airtinerary® Lookup (at least one field required)" at bounding box center [334, 13] width 458 height 16
click at [748, 17] on span "[PERSON_NAME]" at bounding box center [761, 15] width 46 height 8
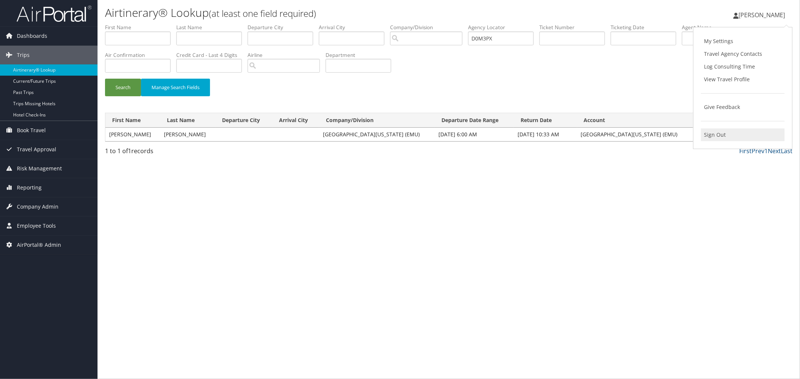
click at [724, 130] on link "Sign Out" at bounding box center [743, 135] width 84 height 13
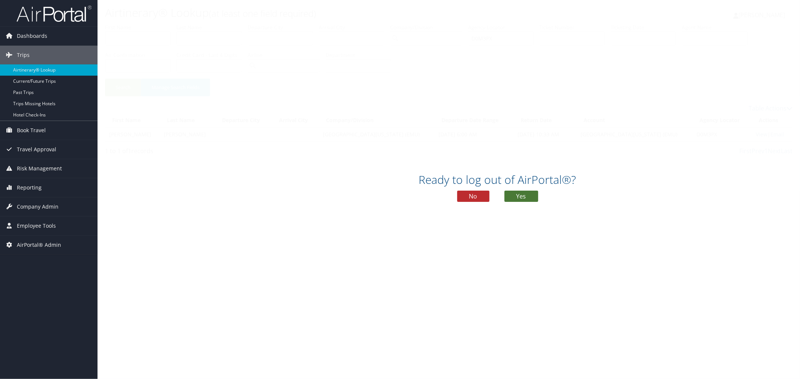
click at [532, 195] on button "Yes" at bounding box center [521, 196] width 34 height 11
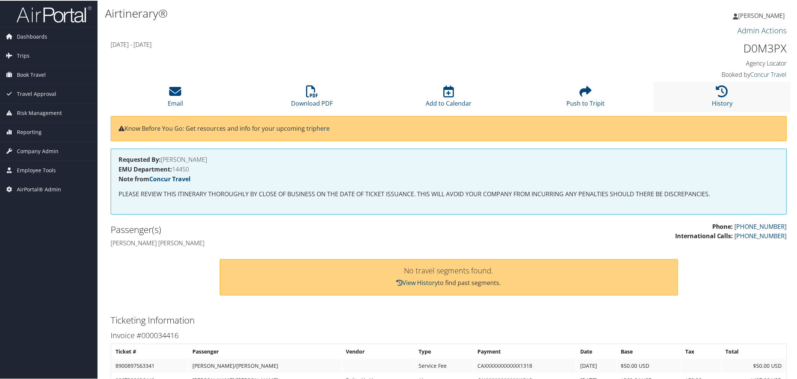
click at [711, 94] on li "History" at bounding box center [722, 96] width 137 height 30
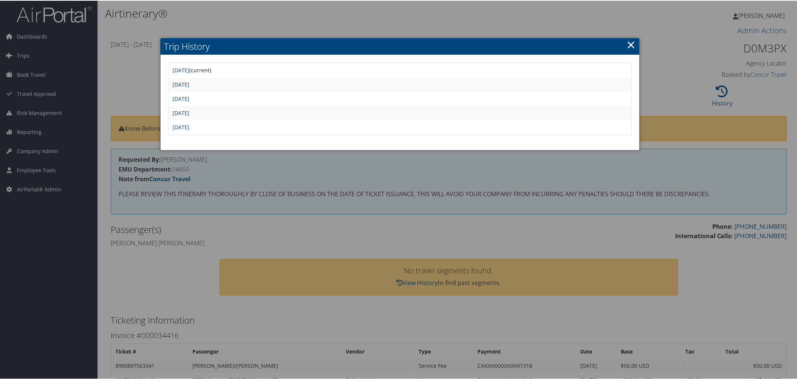
click at [190, 82] on link "Tue Aug 5 10:38:46 MDT 2025" at bounding box center [181, 83] width 17 height 7
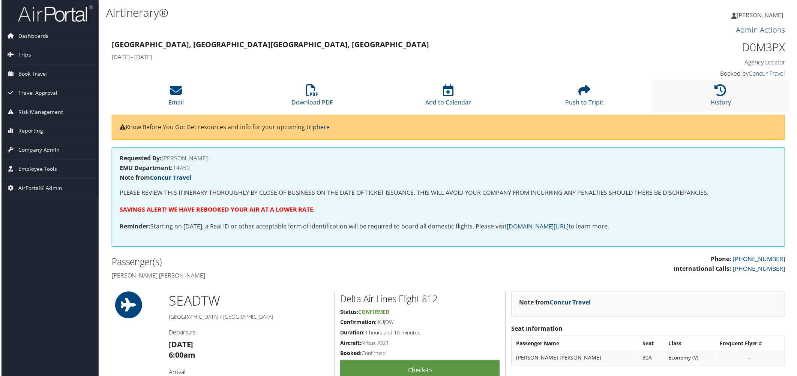
click at [703, 88] on li "History" at bounding box center [722, 96] width 137 height 30
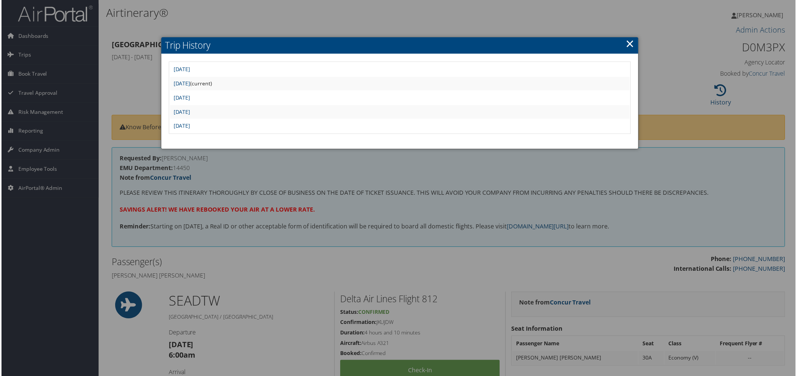
click at [319, 19] on div at bounding box center [400, 189] width 800 height 379
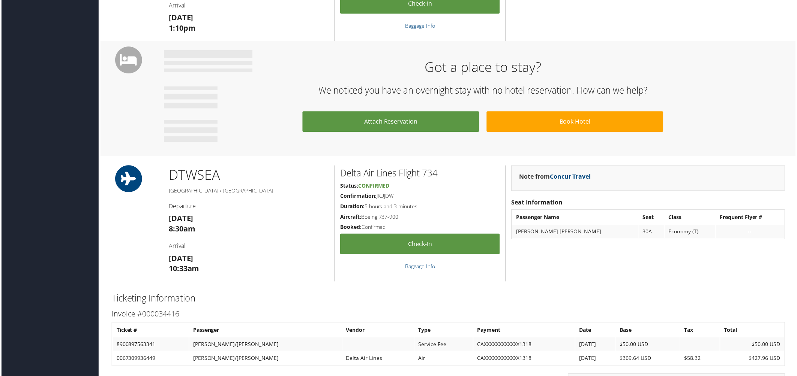
scroll to position [125, 0]
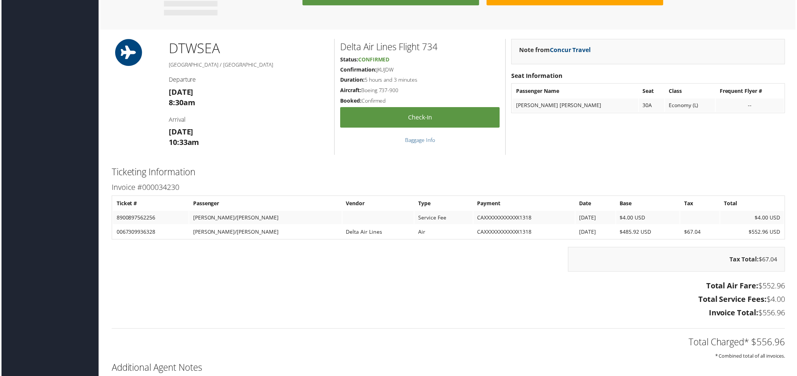
scroll to position [500, 0]
